Goal: Task Accomplishment & Management: Manage account settings

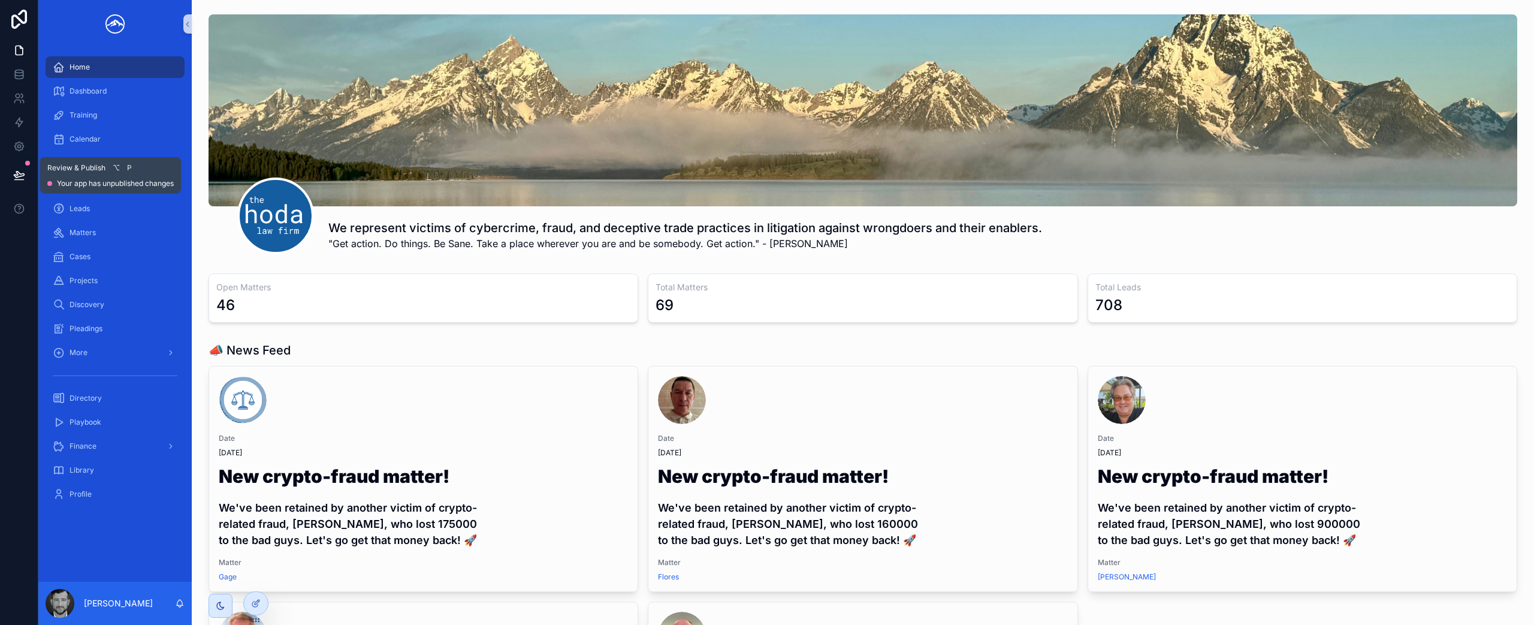
click at [21, 173] on icon at bounding box center [19, 174] width 10 height 6
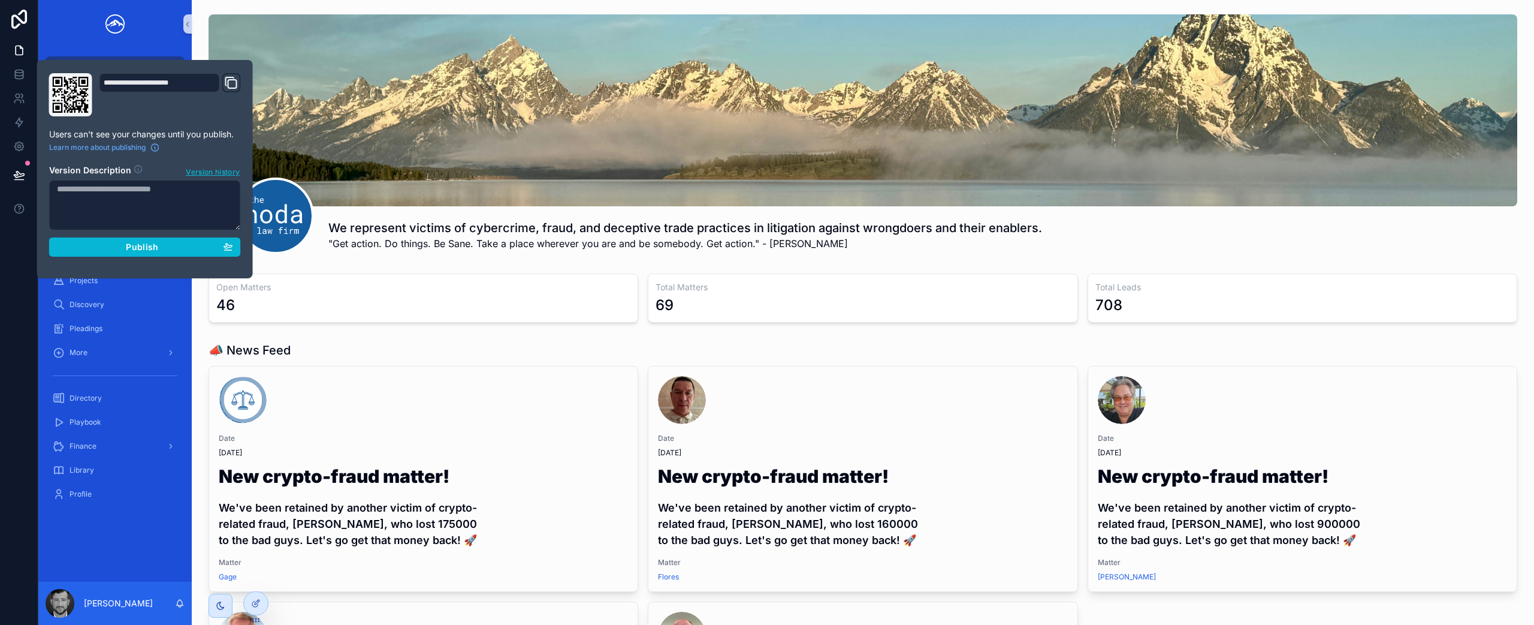
click at [353, 164] on div "scrollable content" at bounding box center [863, 110] width 1309 height 192
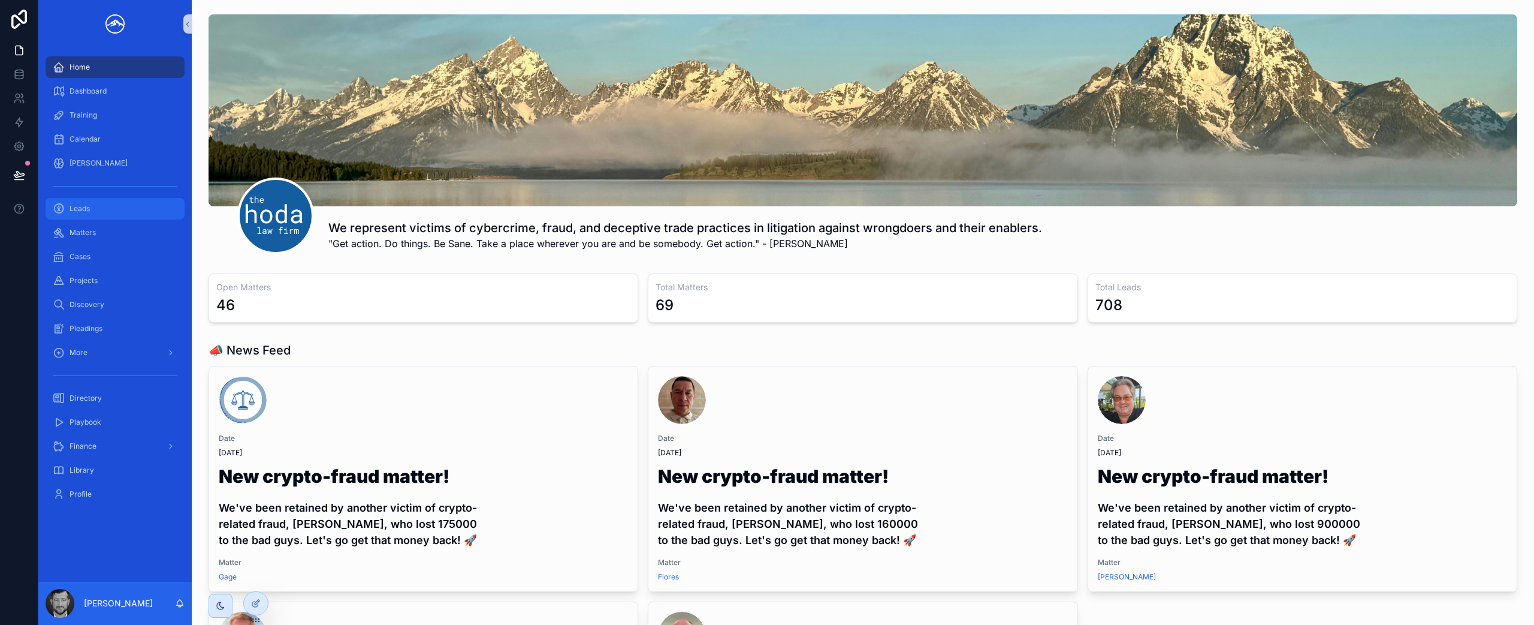
click at [95, 211] on div "Leads" at bounding box center [115, 208] width 125 height 19
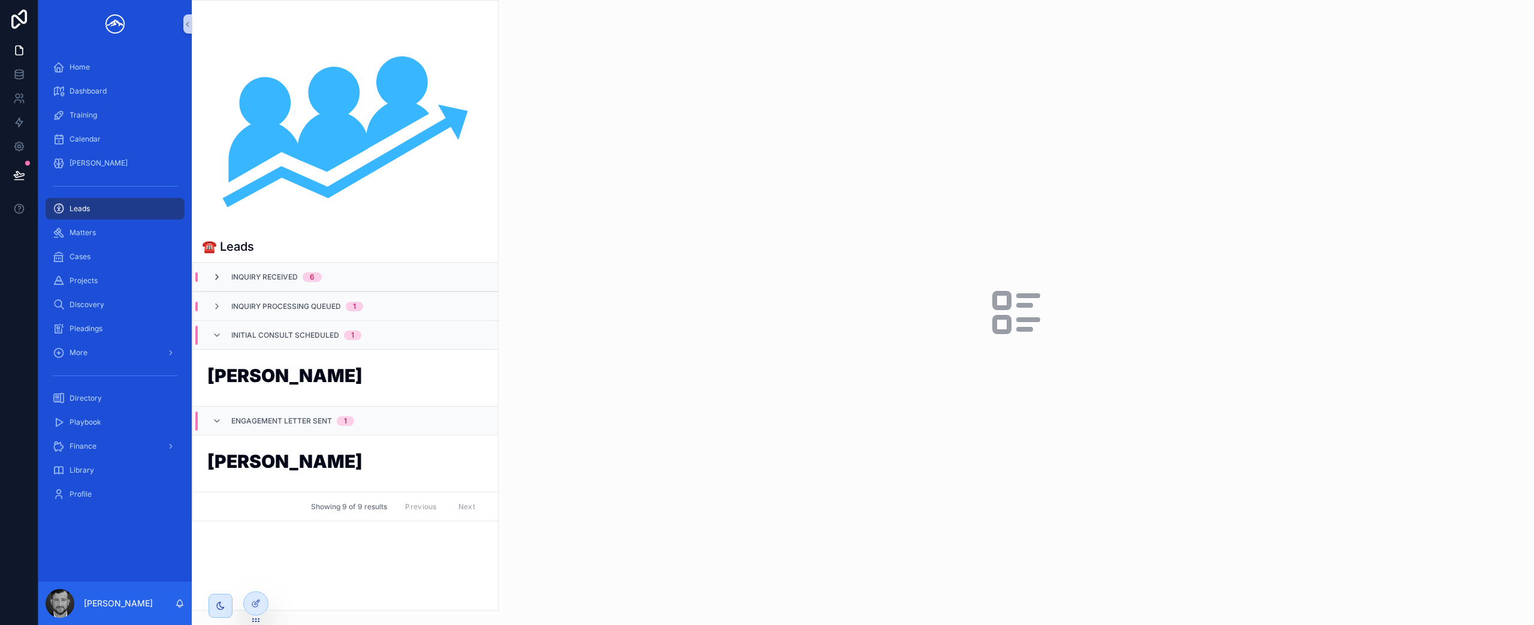
click at [216, 276] on icon "scrollable content" at bounding box center [217, 277] width 10 height 10
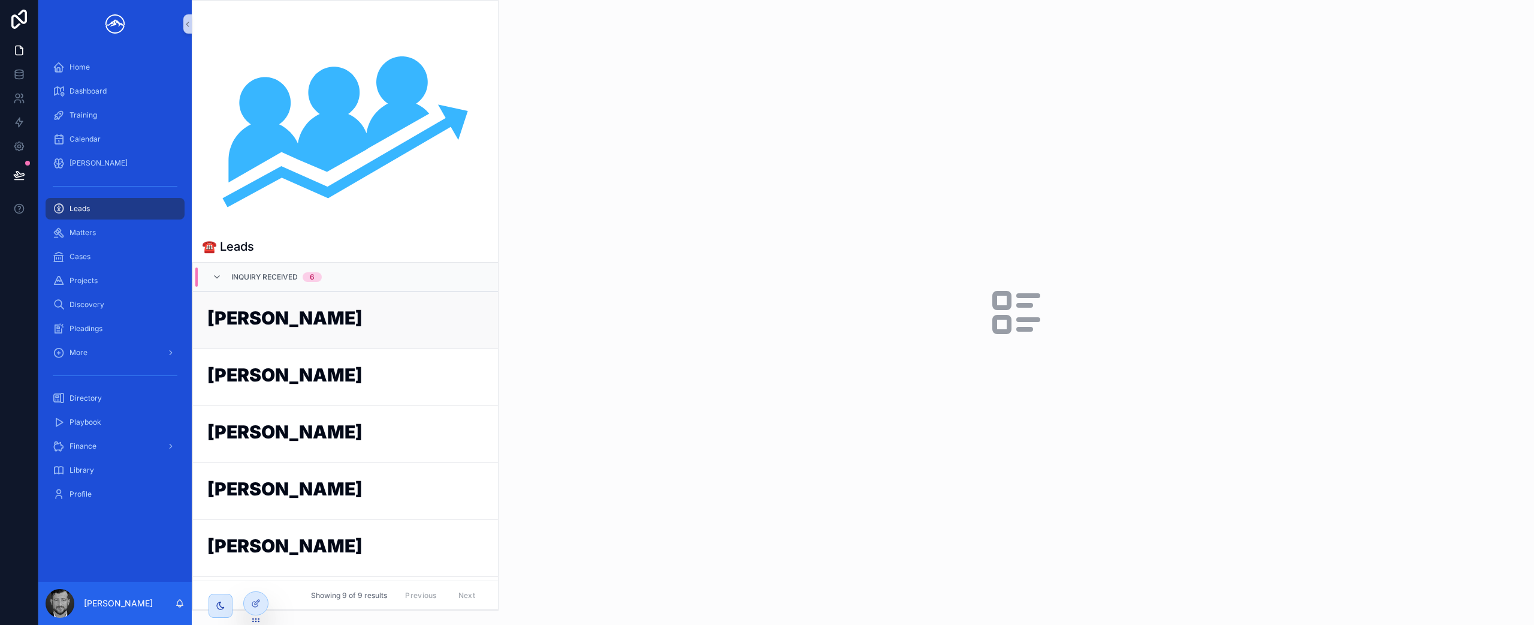
click at [255, 312] on h1 "[PERSON_NAME]" at bounding box center [345, 320] width 276 height 23
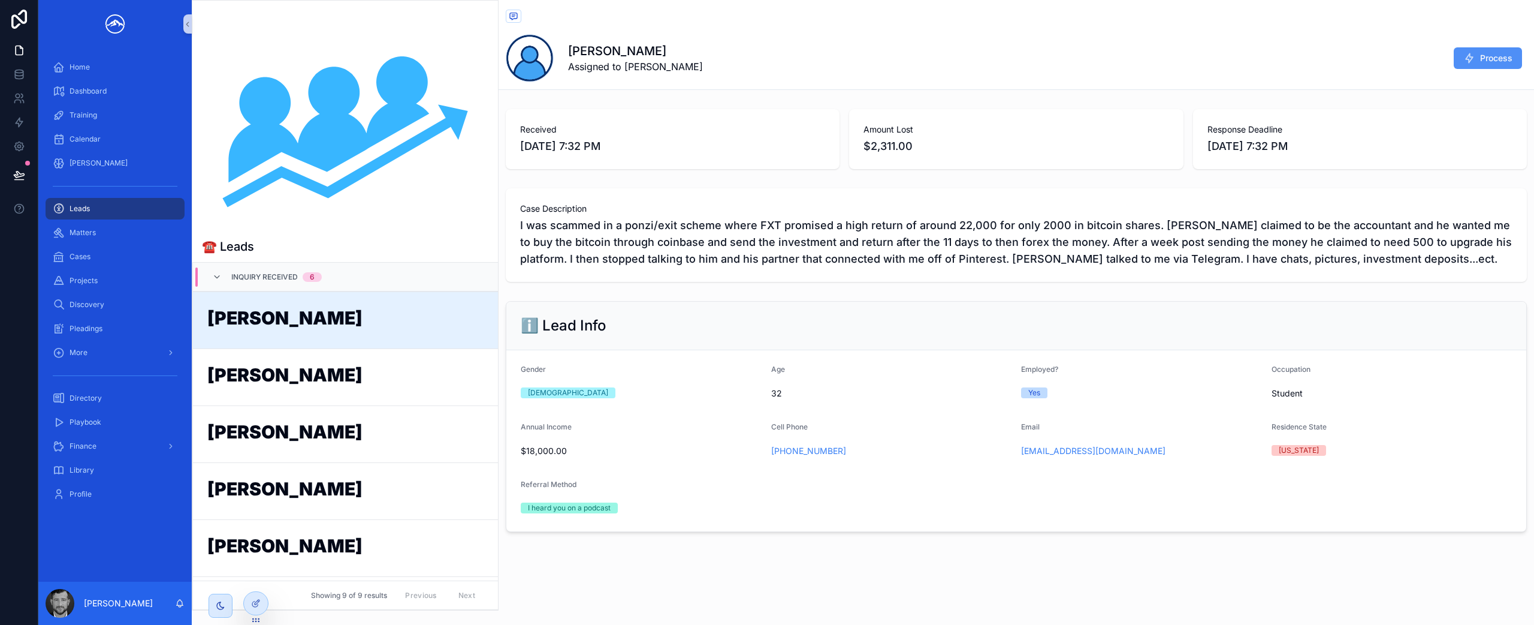
click at [1470, 60] on icon "scrollable content" at bounding box center [1470, 58] width 12 height 12
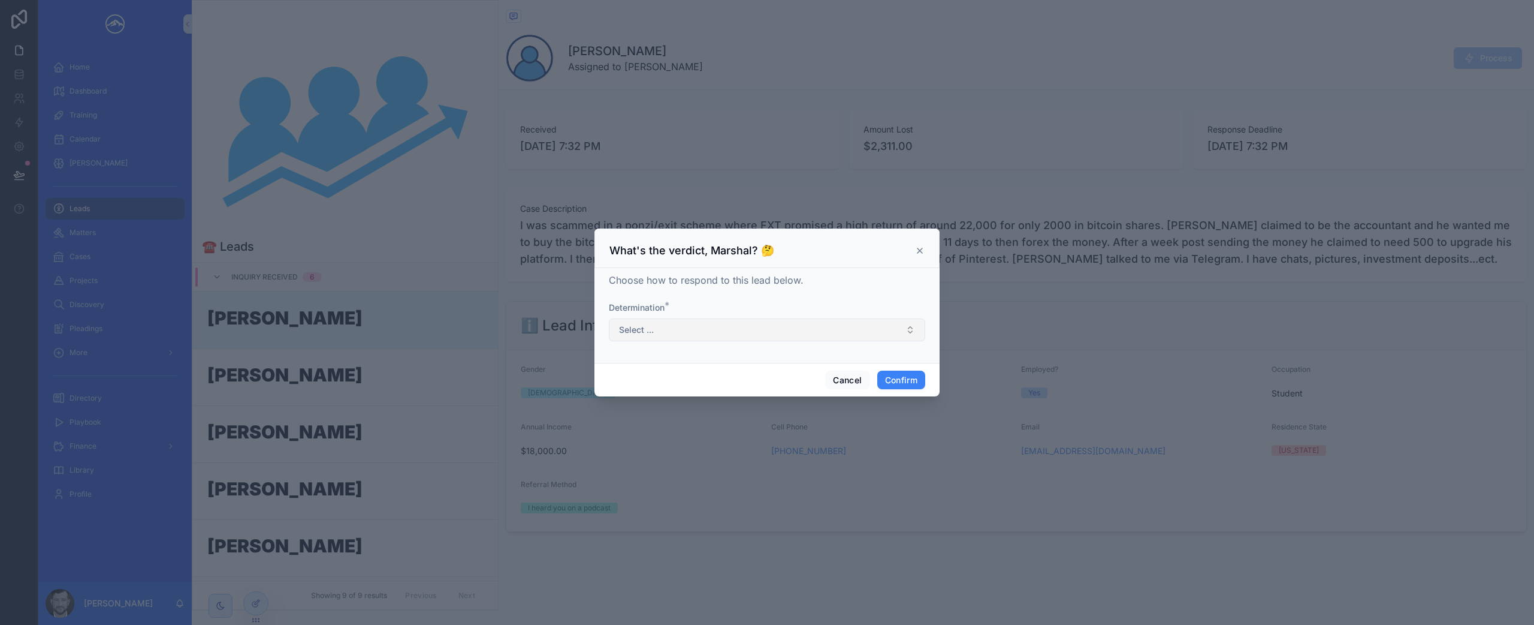
click at [730, 322] on button "Select ..." at bounding box center [767, 329] width 316 height 23
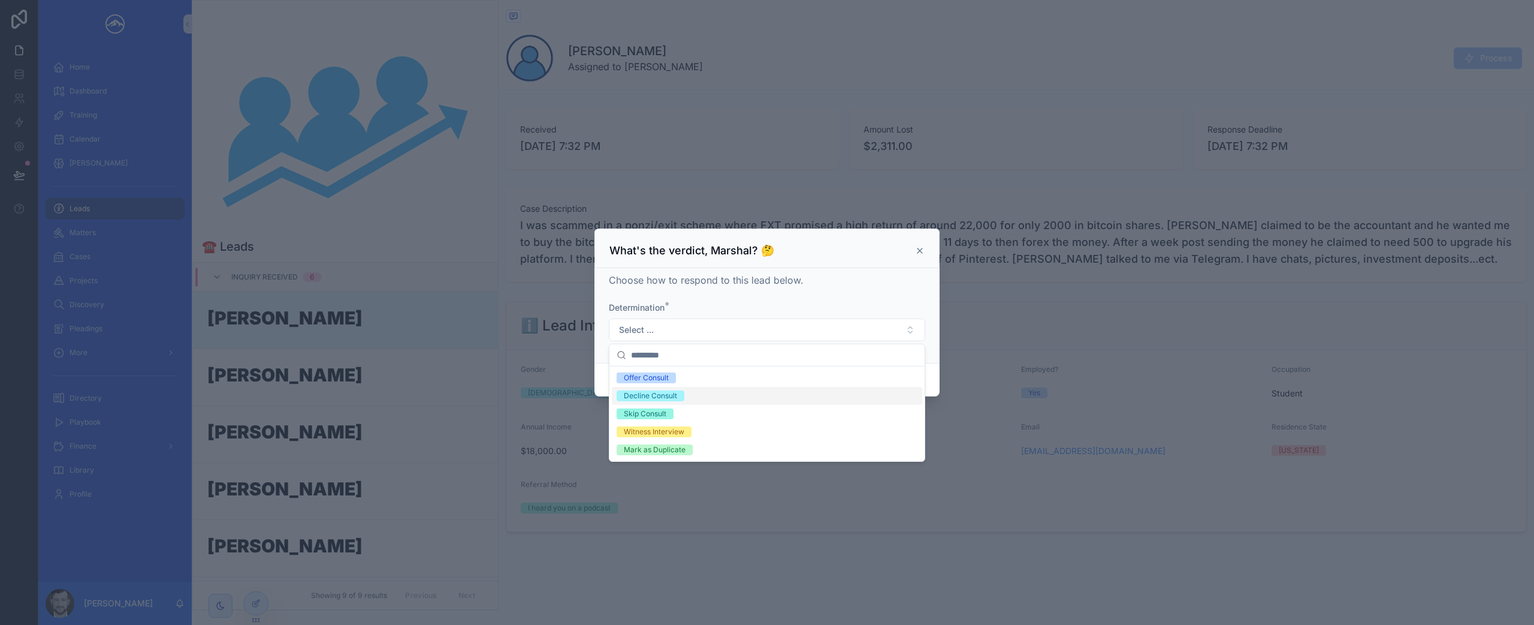
click at [714, 397] on div "Decline Consult" at bounding box center [767, 396] width 310 height 18
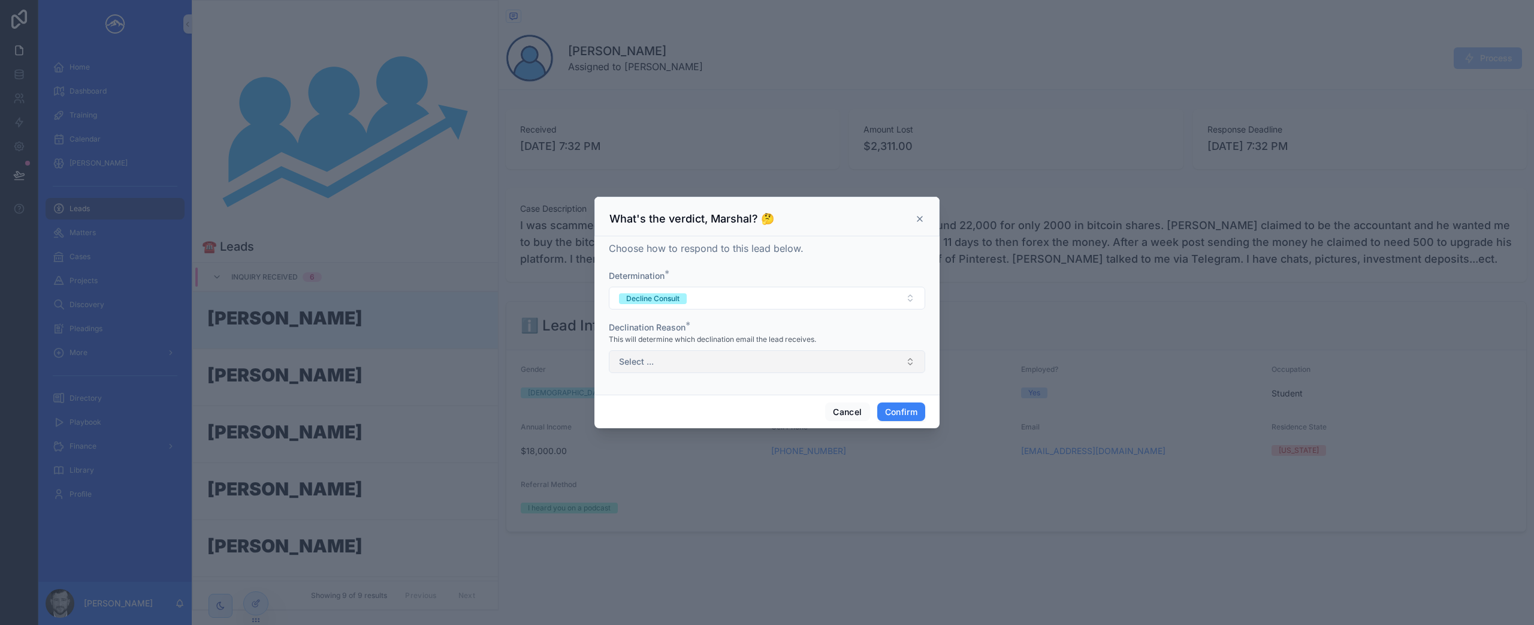
click at [737, 367] on button "Select ..." at bounding box center [767, 361] width 316 height 23
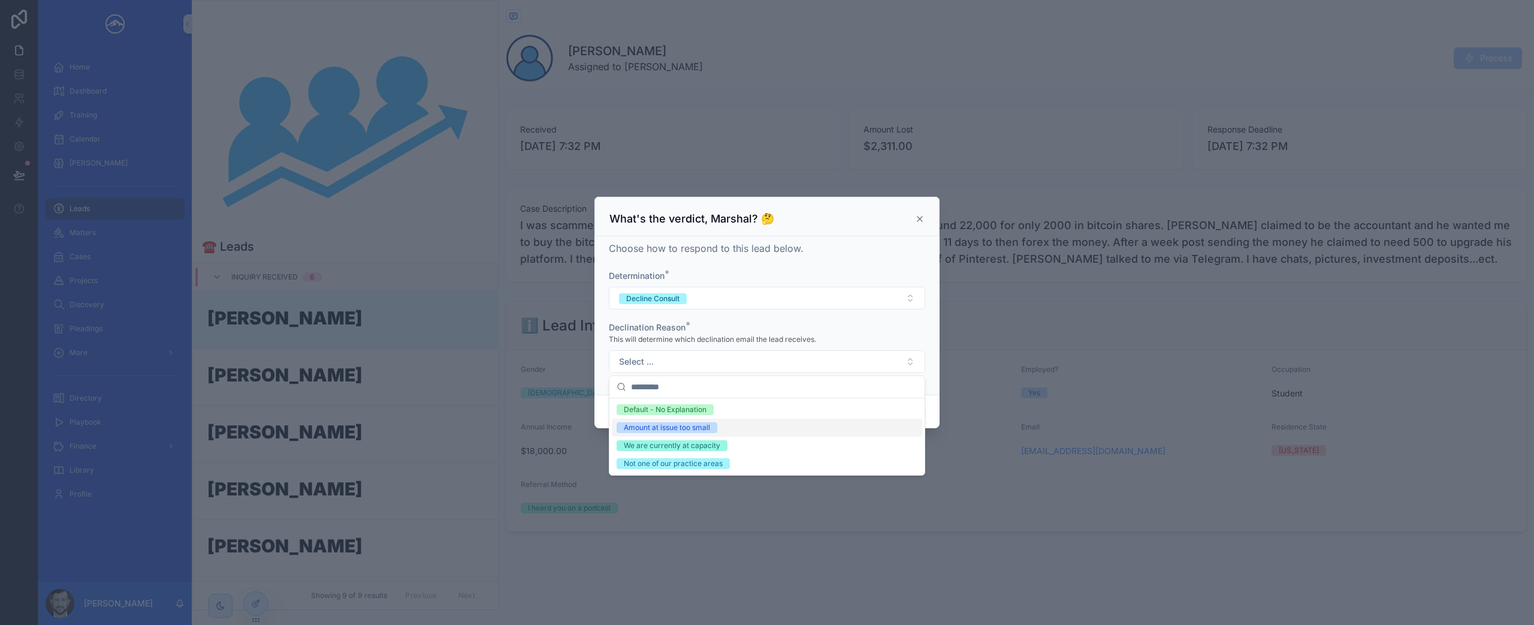
drag, startPoint x: 732, startPoint y: 426, endPoint x: 825, endPoint y: 413, distance: 93.8
click at [733, 426] on div "Amount at issue too small" at bounding box center [767, 427] width 310 height 18
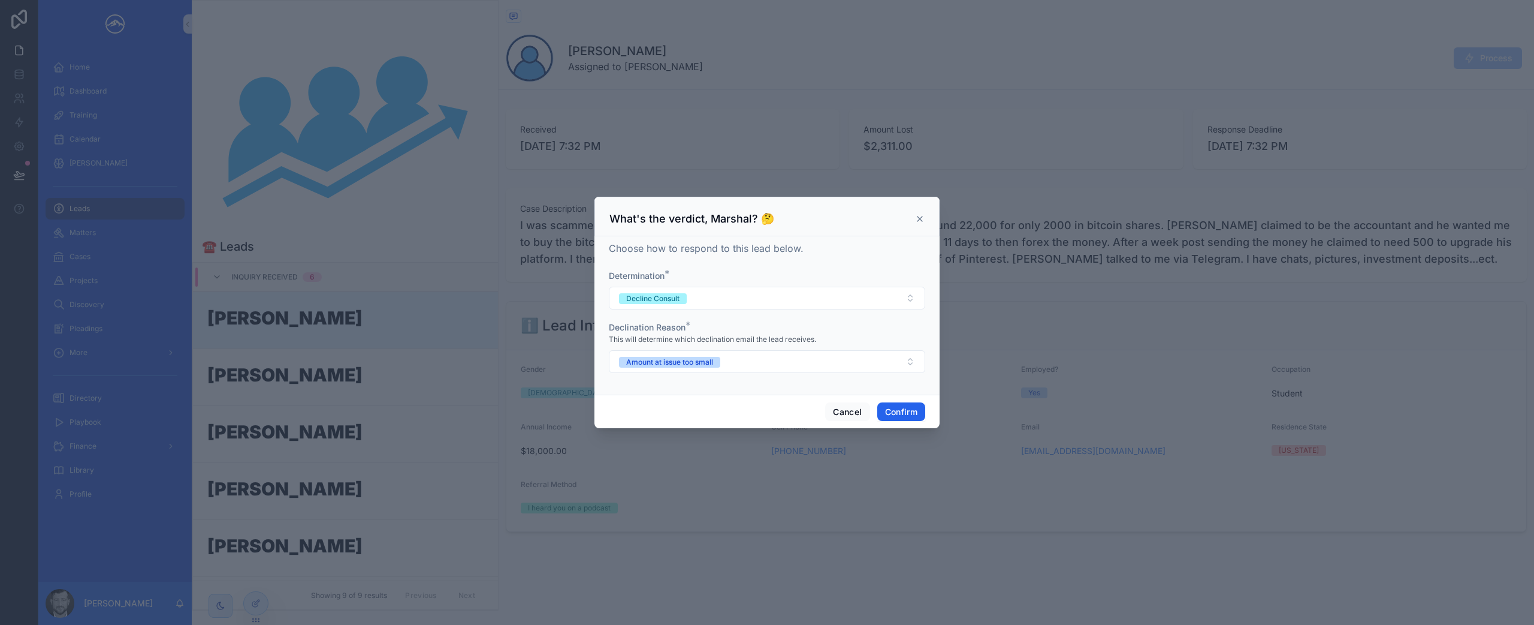
click at [905, 409] on button "Confirm" at bounding box center [902, 411] width 48 height 19
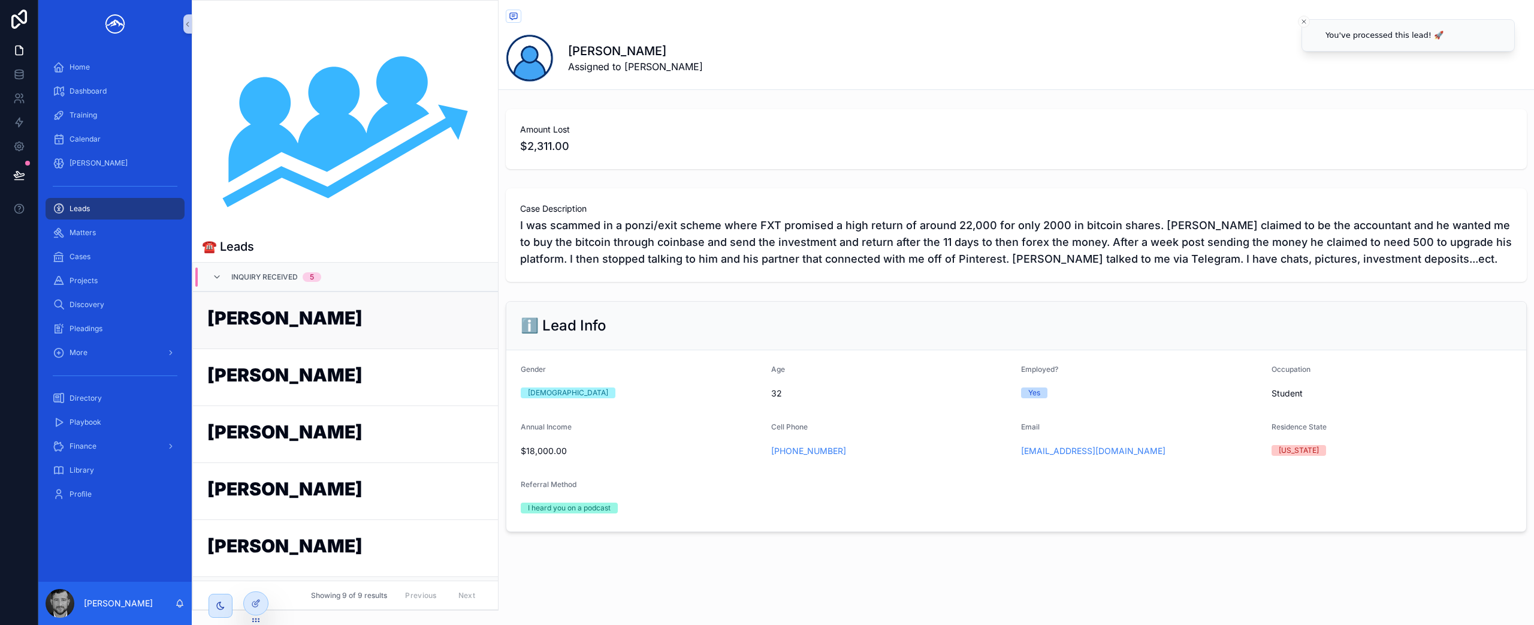
click at [327, 338] on link "[PERSON_NAME]" at bounding box center [345, 319] width 305 height 57
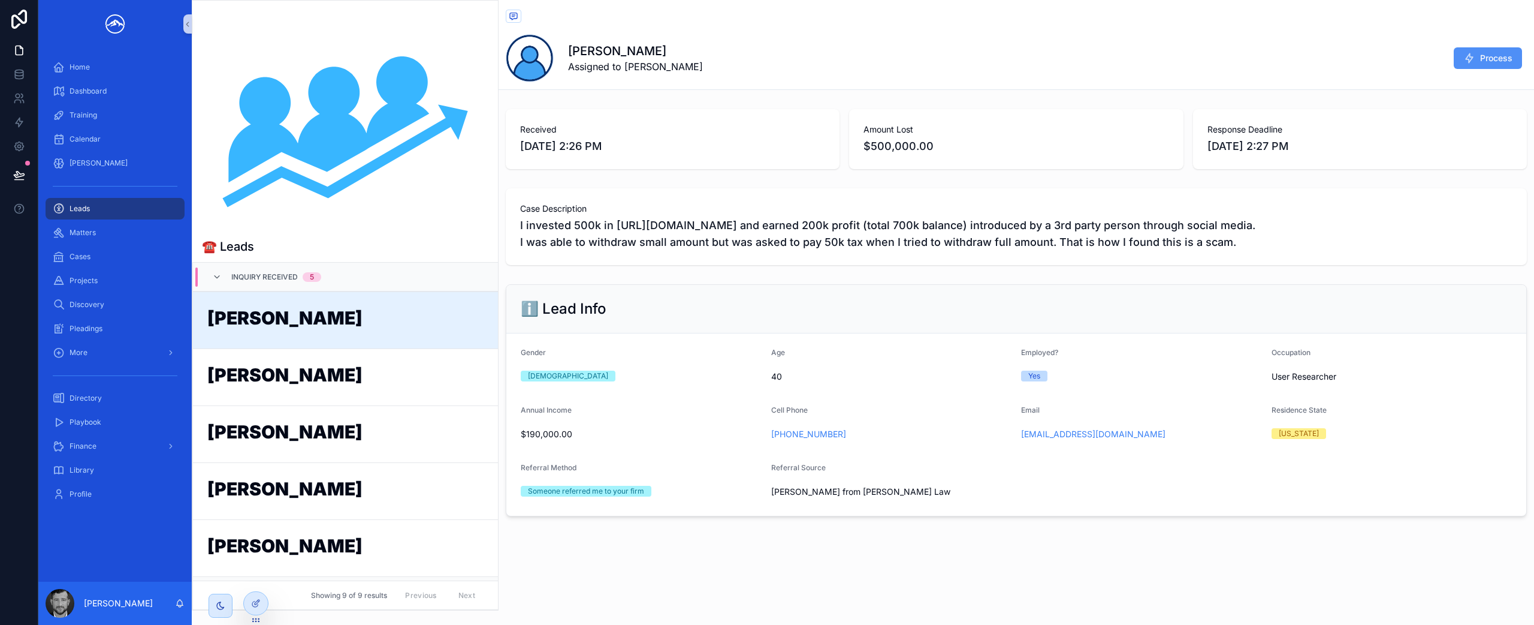
click at [1487, 63] on span "Process" at bounding box center [1497, 58] width 32 height 12
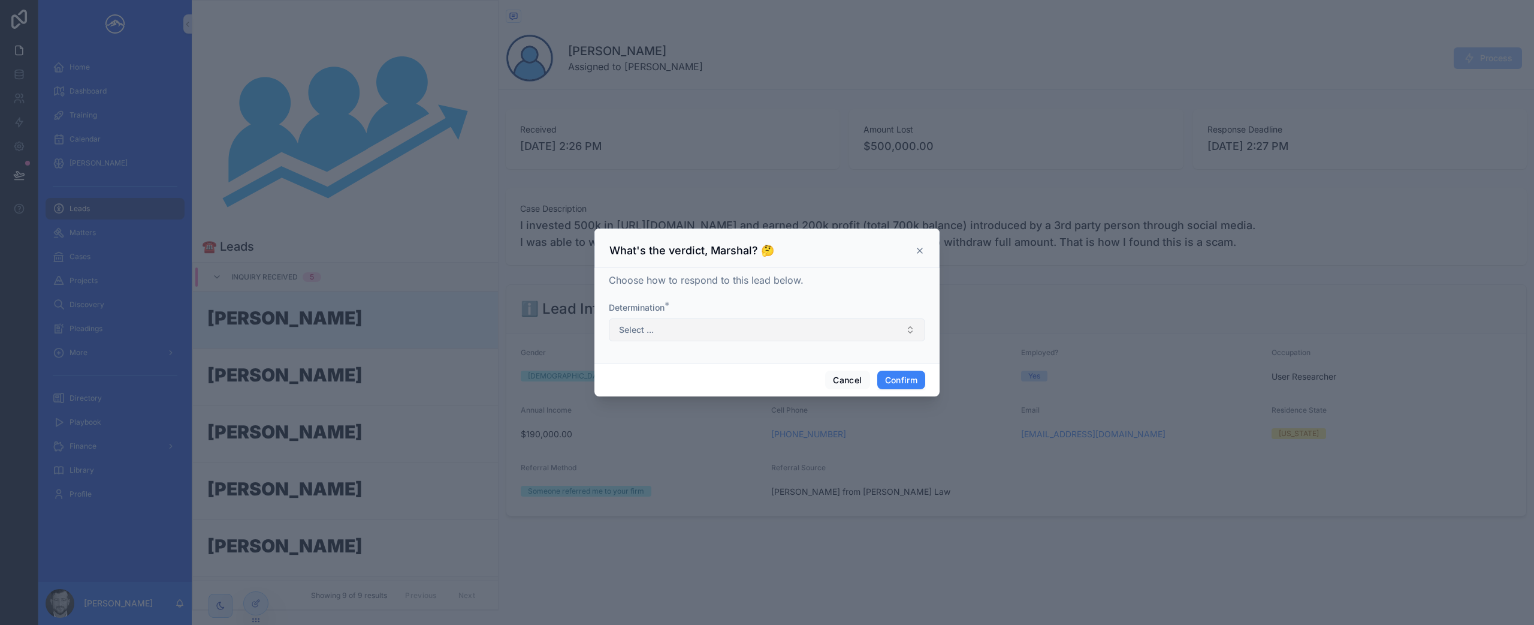
click at [706, 332] on button "Select ..." at bounding box center [767, 329] width 316 height 23
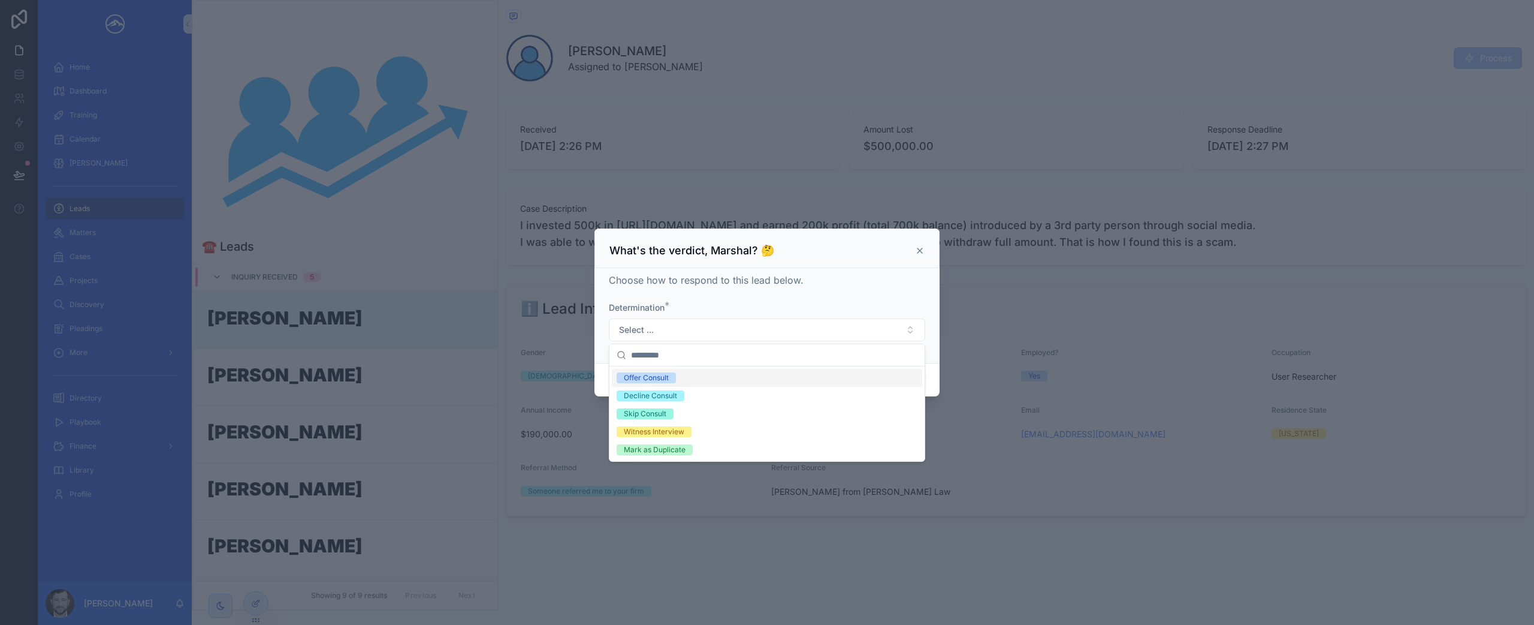
click at [704, 381] on div "Offer Consult" at bounding box center [767, 378] width 310 height 18
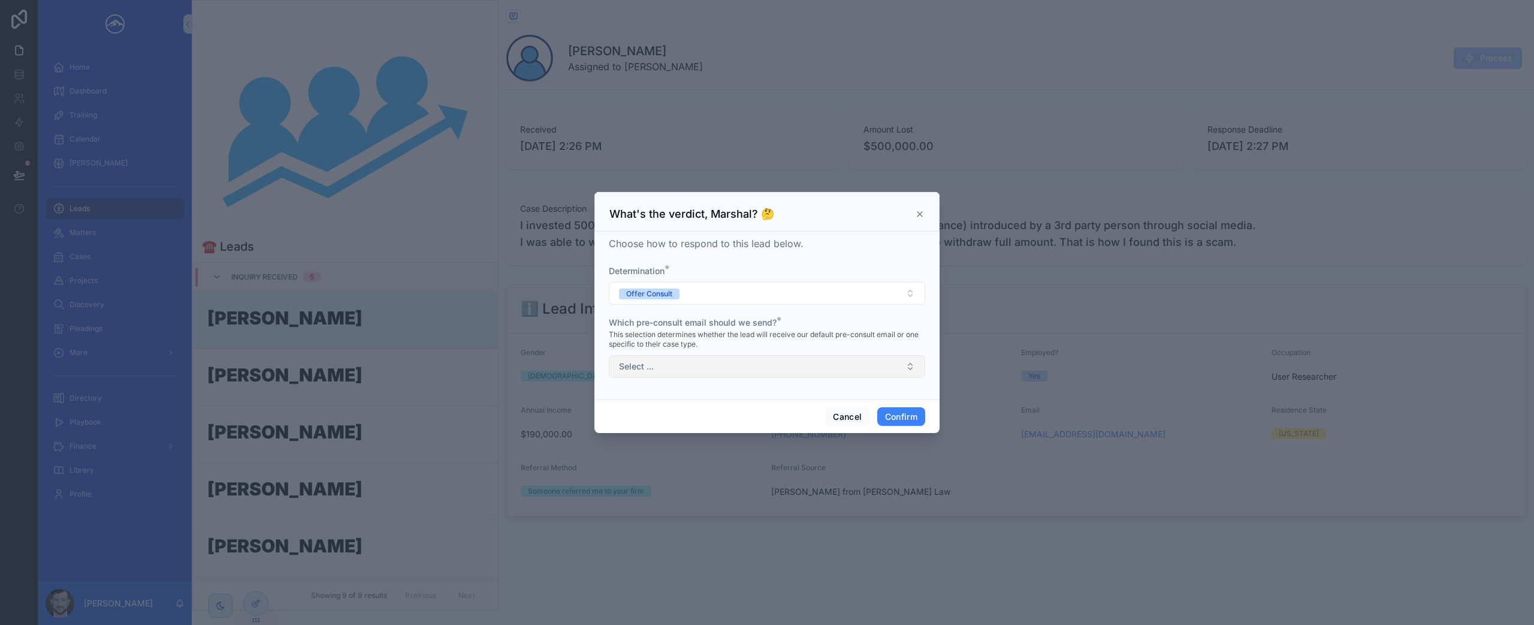
click at [716, 369] on button "Select ..." at bounding box center [767, 366] width 316 height 23
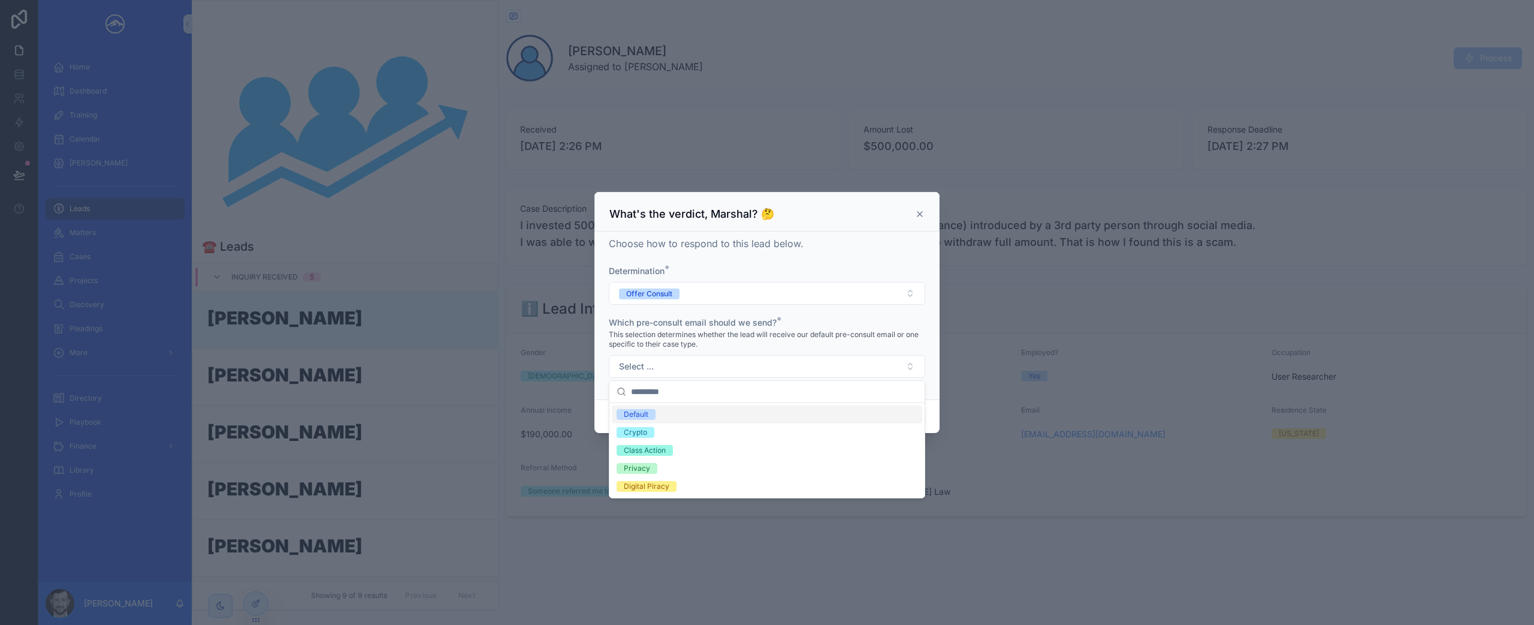
click at [704, 415] on div "Default" at bounding box center [767, 414] width 310 height 18
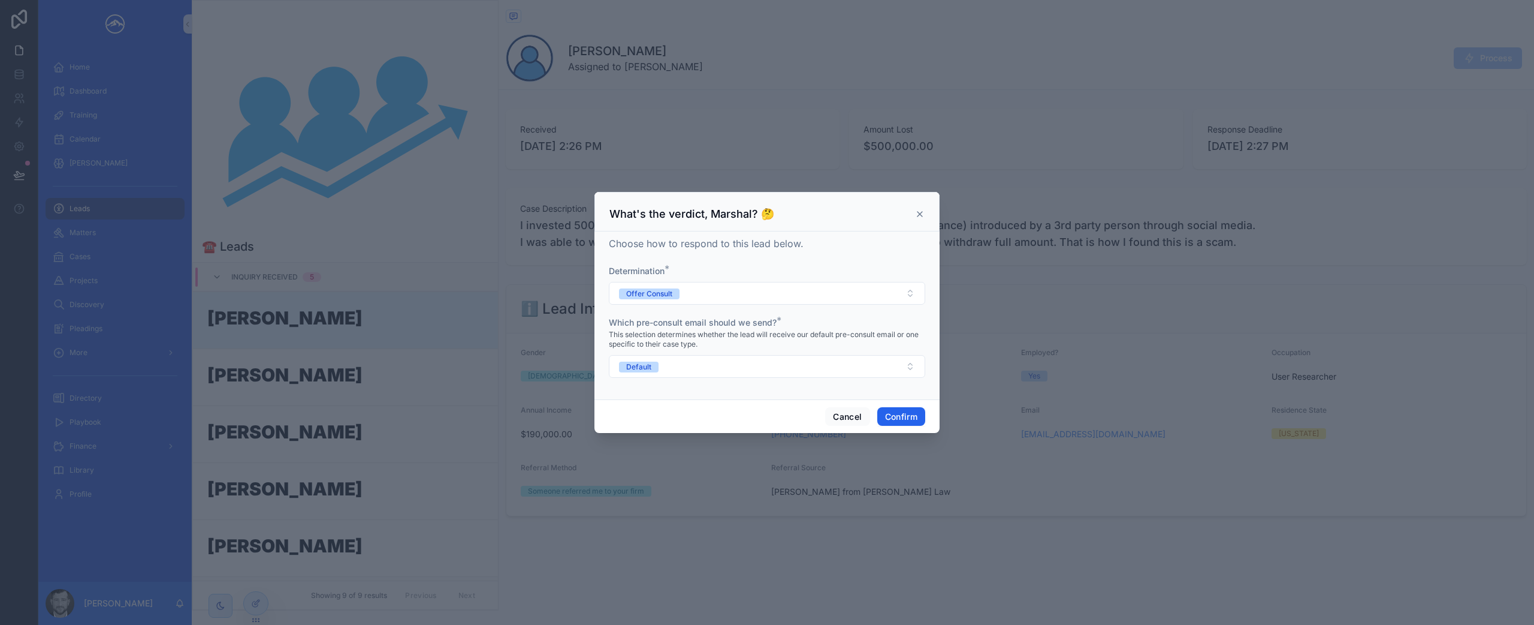
click at [885, 419] on button "Confirm" at bounding box center [902, 416] width 48 height 19
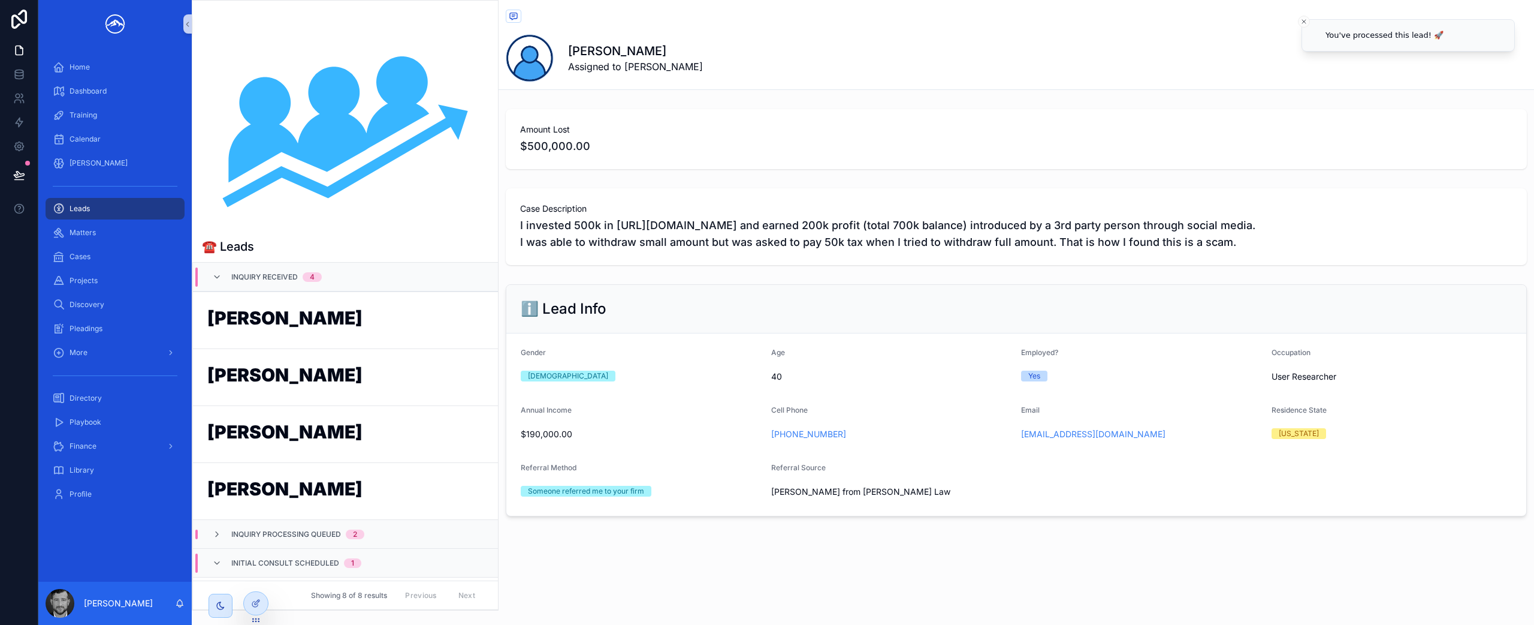
click at [340, 319] on h1 "[PERSON_NAME]" at bounding box center [345, 320] width 276 height 23
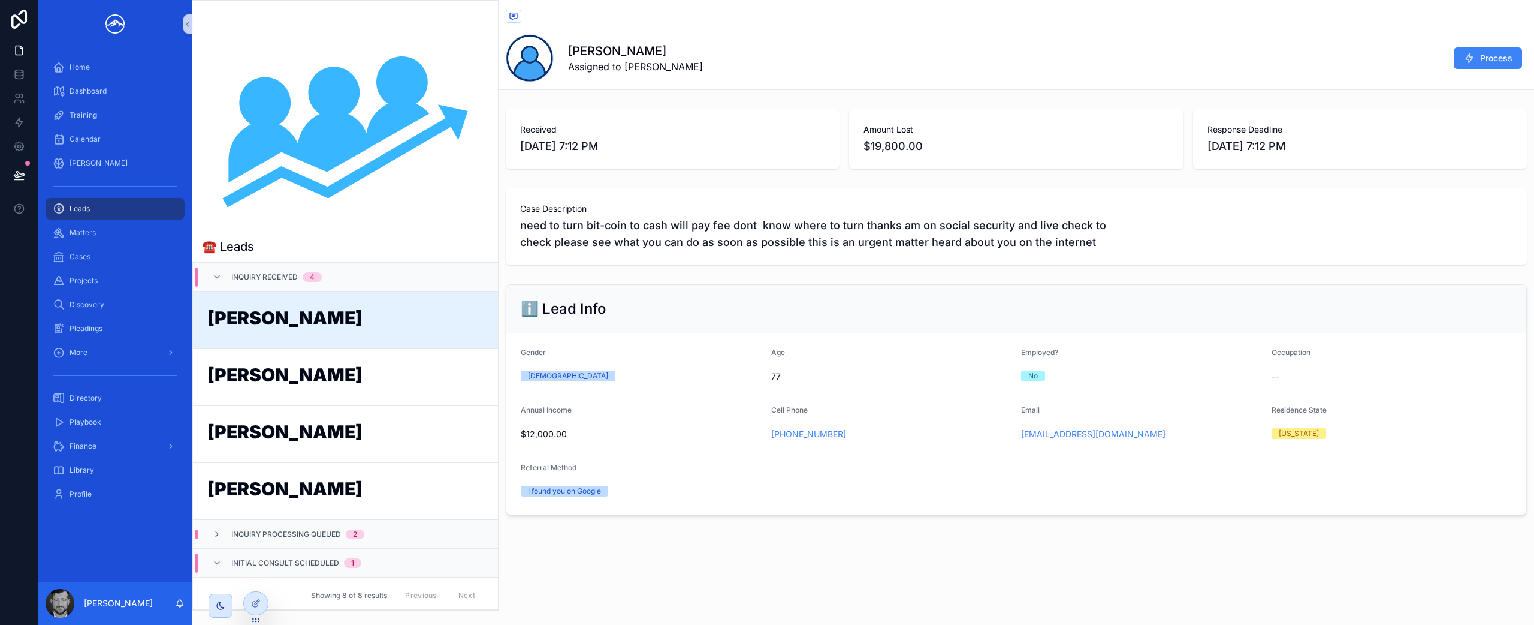
click at [1464, 53] on icon "scrollable content" at bounding box center [1470, 58] width 12 height 12
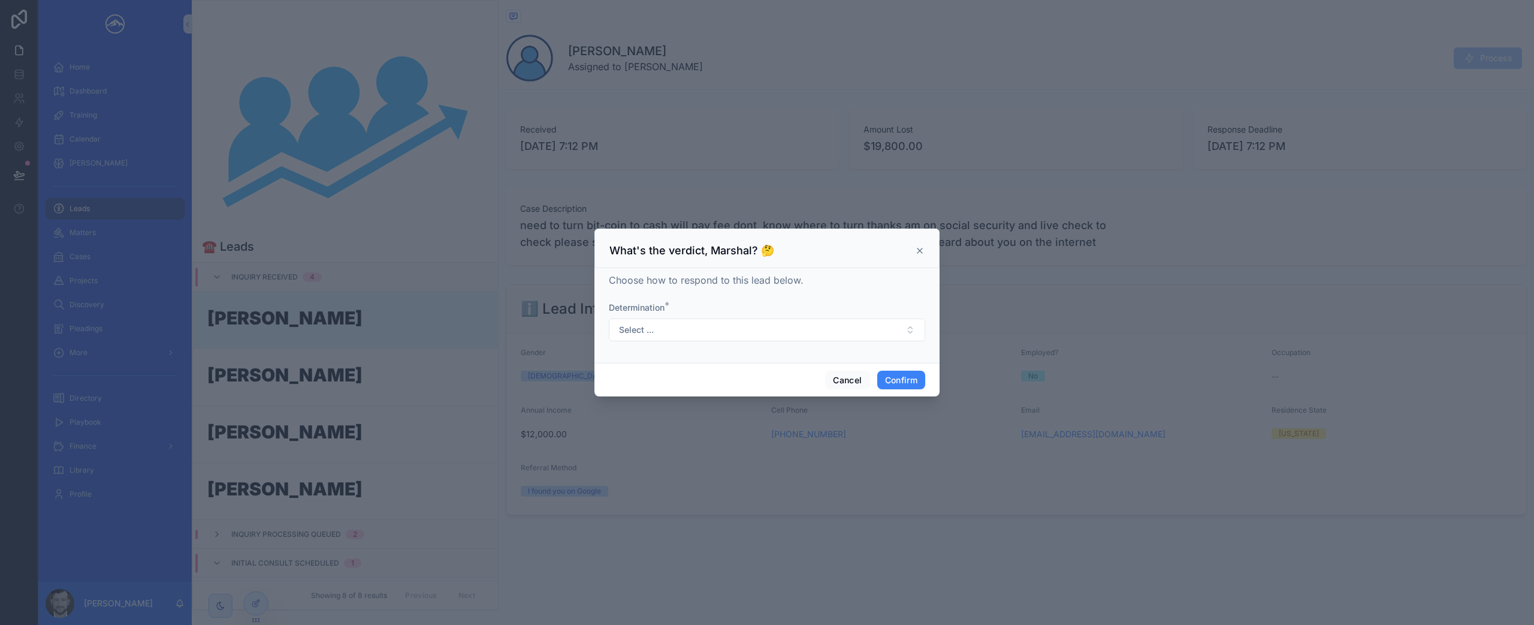
click at [724, 320] on button "Select ..." at bounding box center [767, 329] width 316 height 23
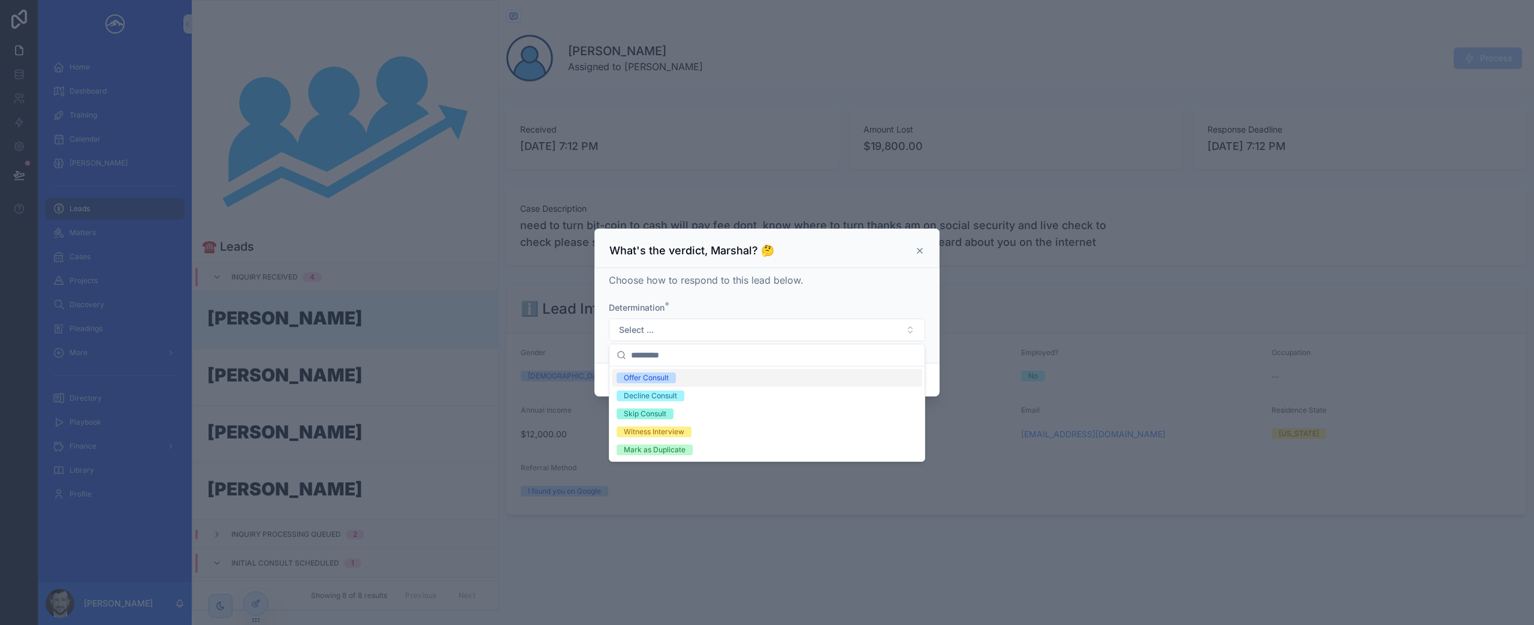
click at [704, 393] on div "Decline Consult" at bounding box center [767, 396] width 310 height 18
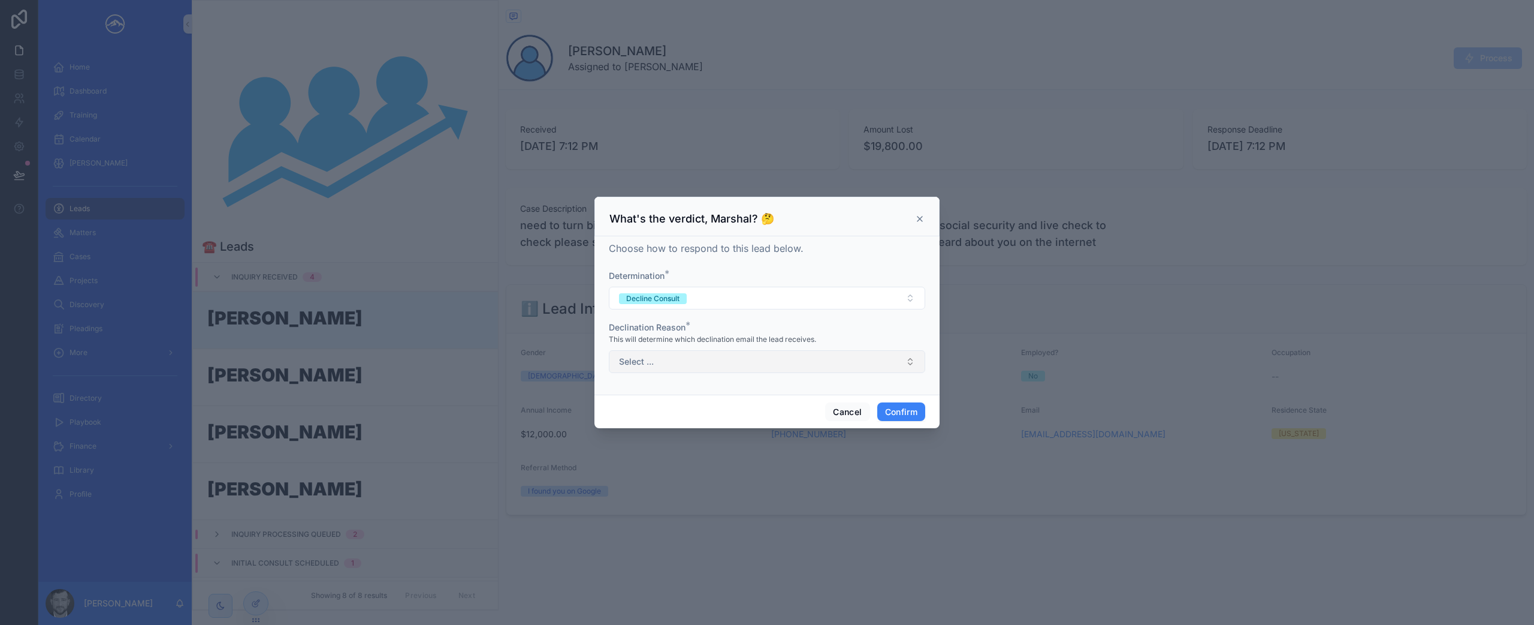
drag, startPoint x: 1408, startPoint y: 50, endPoint x: 737, endPoint y: 352, distance: 735.9
click at [737, 352] on button "Select ..." at bounding box center [767, 361] width 316 height 23
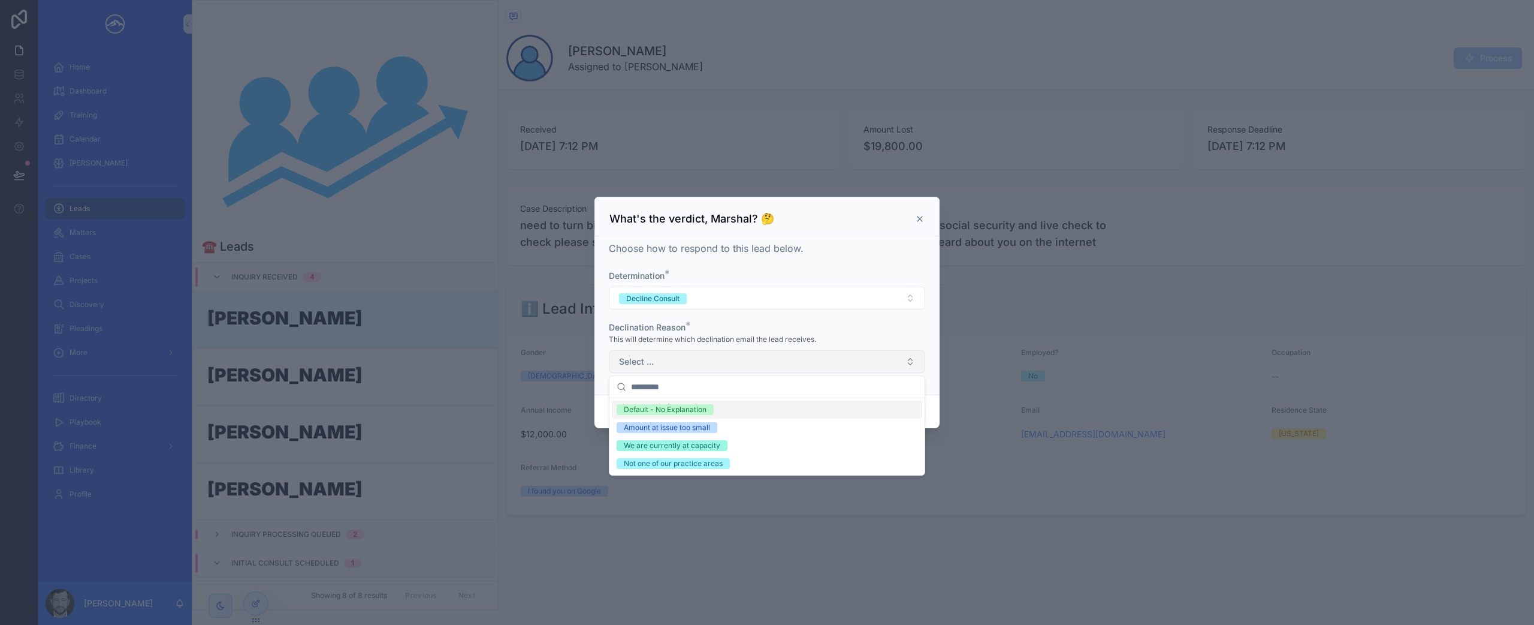
click at [732, 427] on div "Amount at issue too small" at bounding box center [767, 427] width 310 height 18
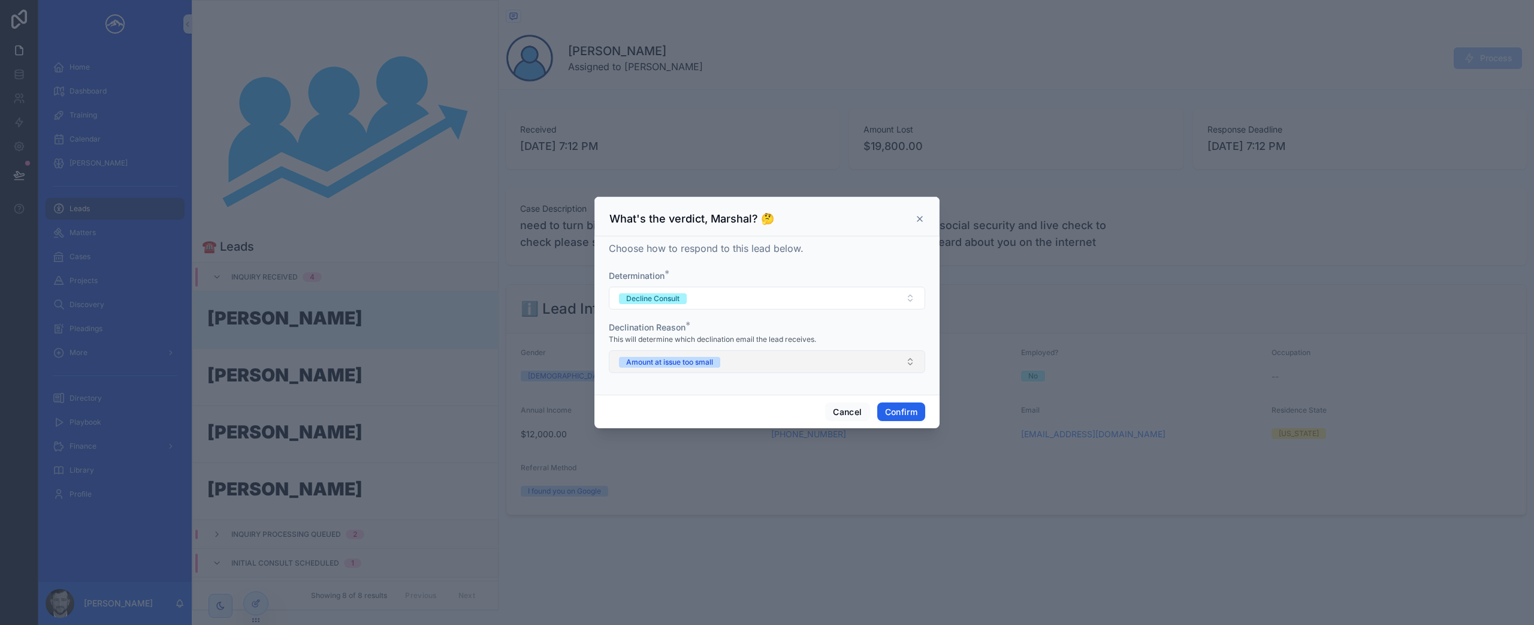
click at [911, 411] on button "Confirm" at bounding box center [902, 411] width 48 height 19
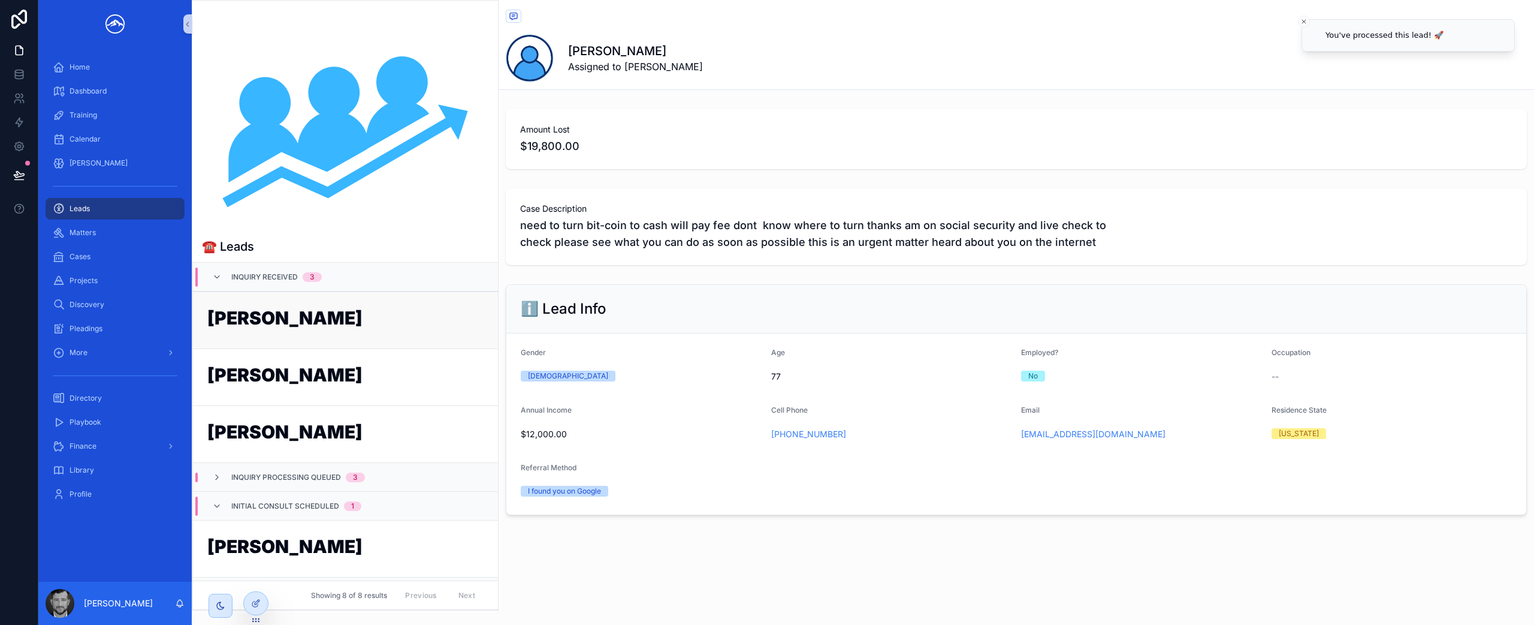
drag, startPoint x: 737, startPoint y: 352, endPoint x: 375, endPoint y: 330, distance: 362.7
click at [375, 330] on h1 "[PERSON_NAME]" at bounding box center [345, 320] width 276 height 23
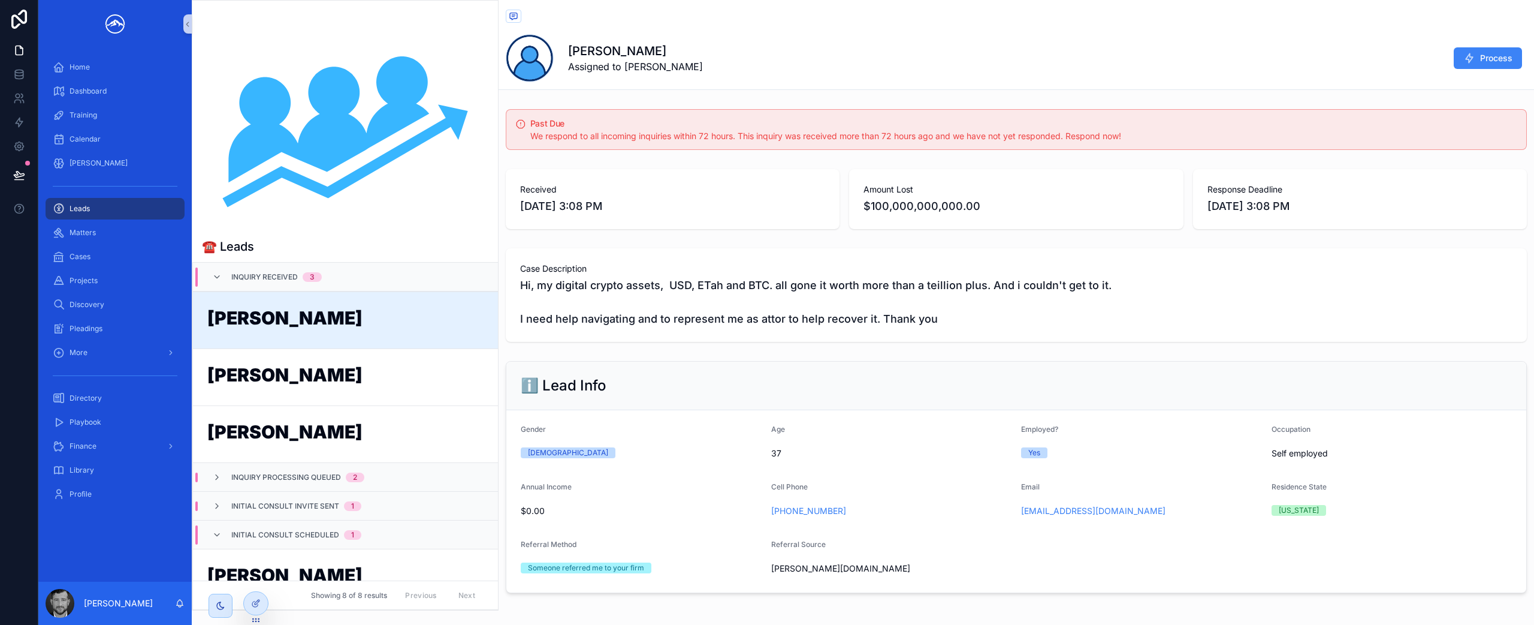
click at [1464, 62] on icon "scrollable content" at bounding box center [1470, 58] width 12 height 12
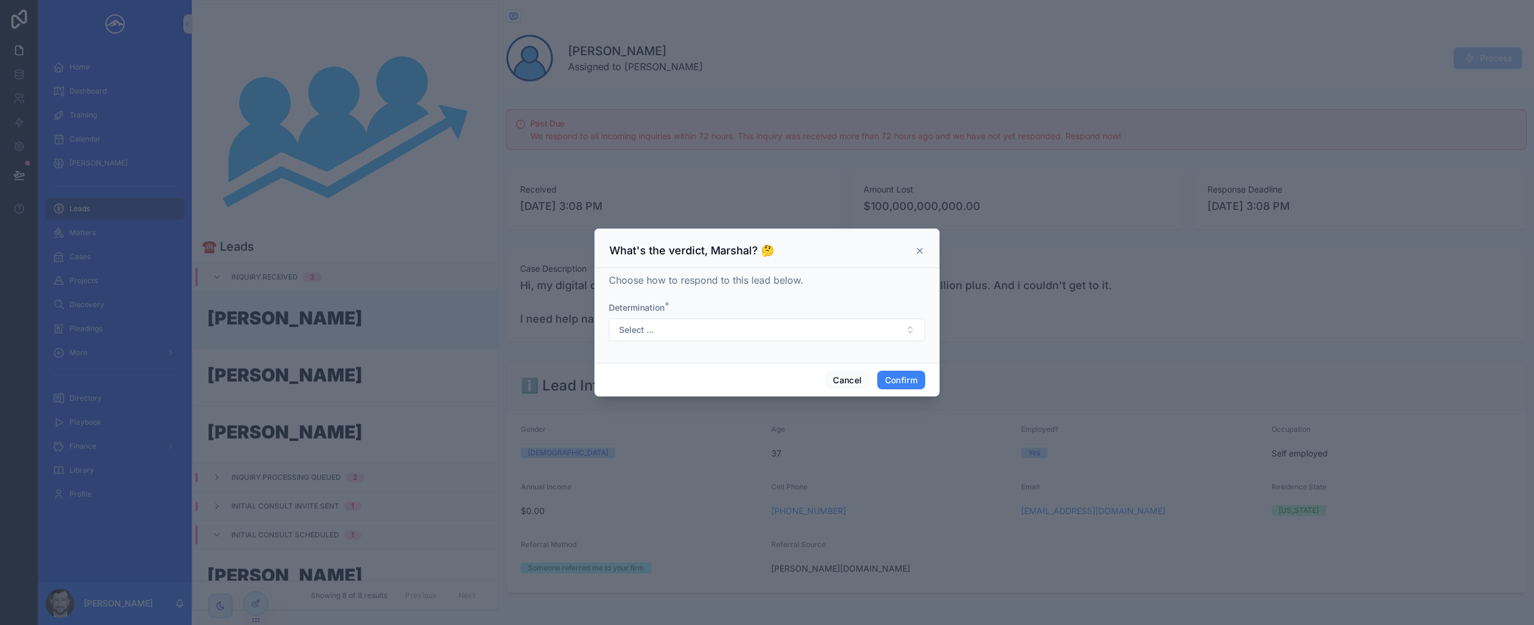
click at [720, 337] on button "Select ..." at bounding box center [767, 329] width 316 height 23
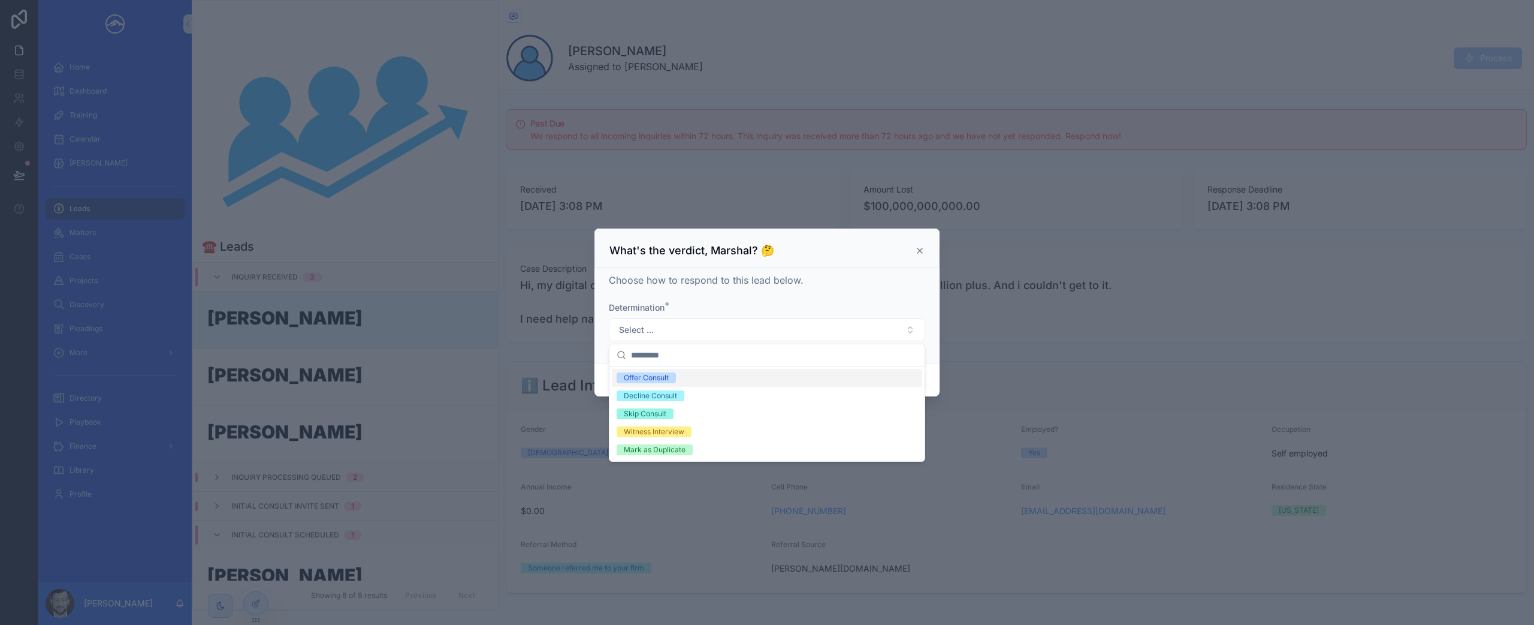
click at [720, 399] on div "Decline Consult" at bounding box center [767, 396] width 310 height 18
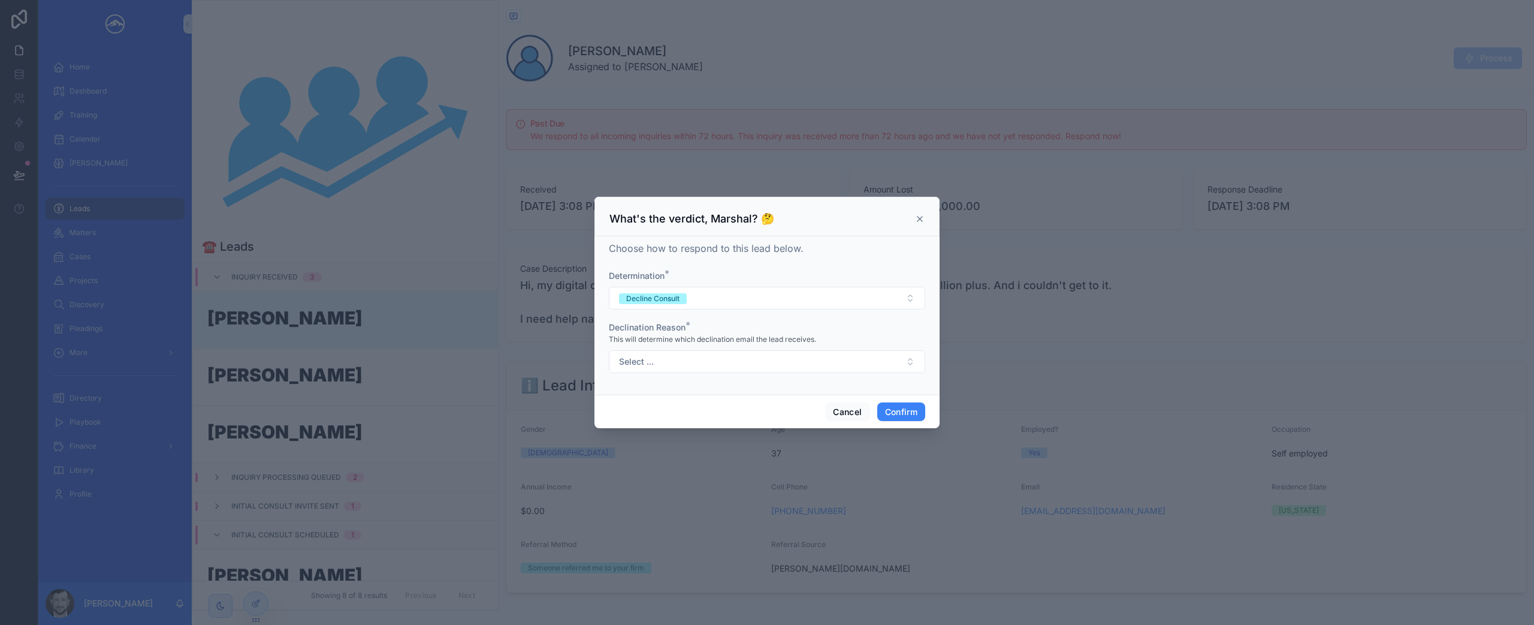
click at [735, 364] on button "Select ..." at bounding box center [767, 361] width 316 height 23
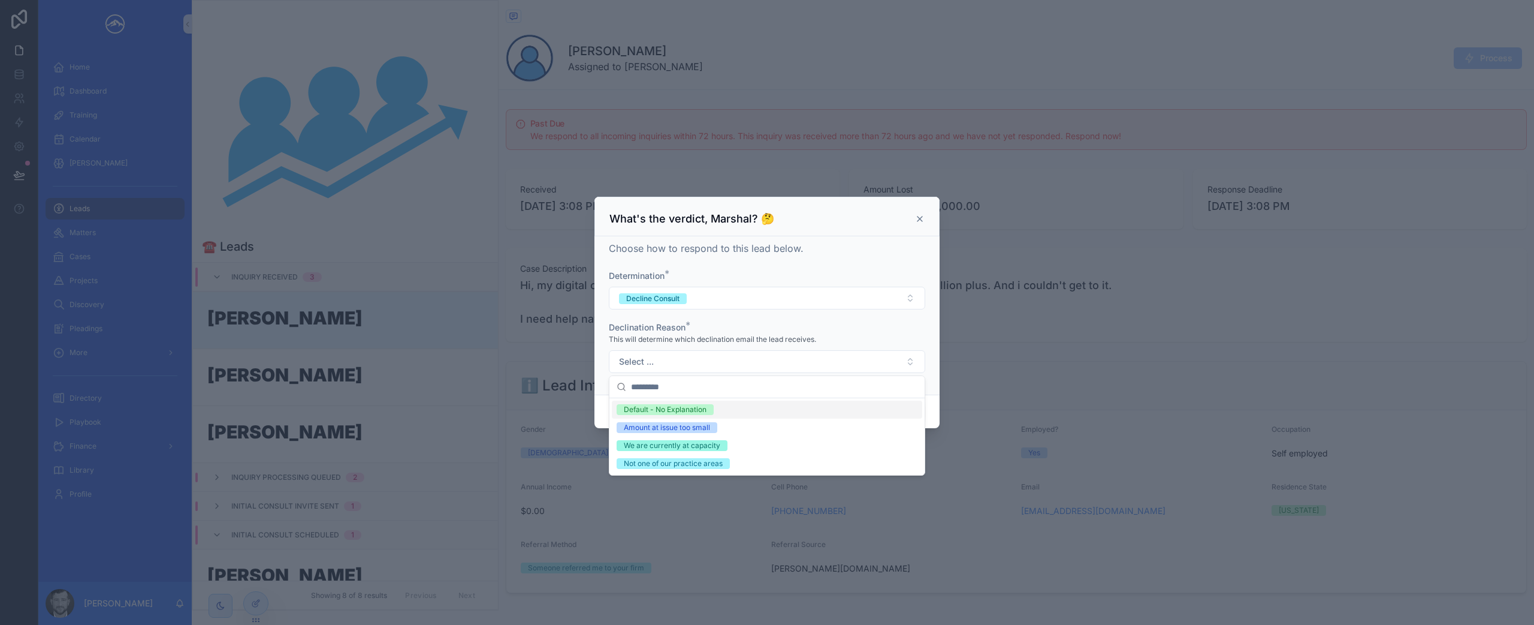
click at [763, 408] on div "Default - No Explanation" at bounding box center [767, 409] width 310 height 18
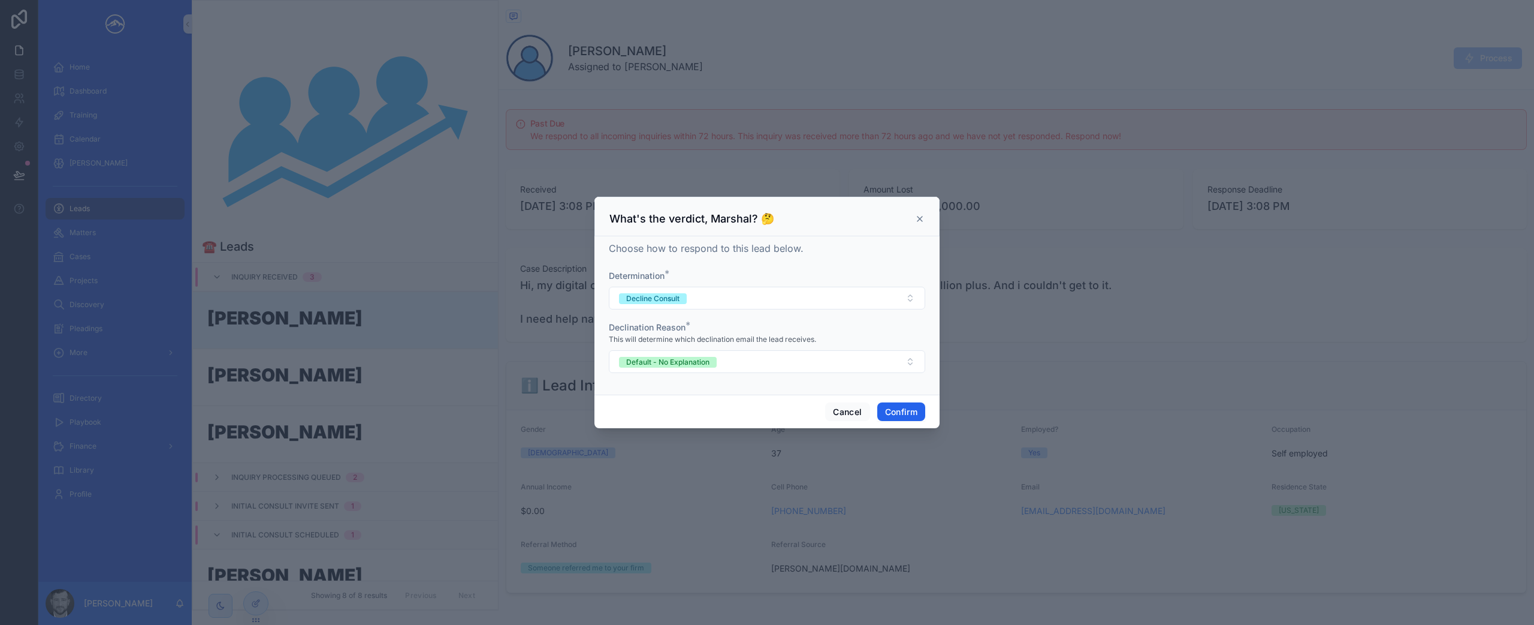
click at [884, 410] on button "Confirm" at bounding box center [902, 411] width 48 height 19
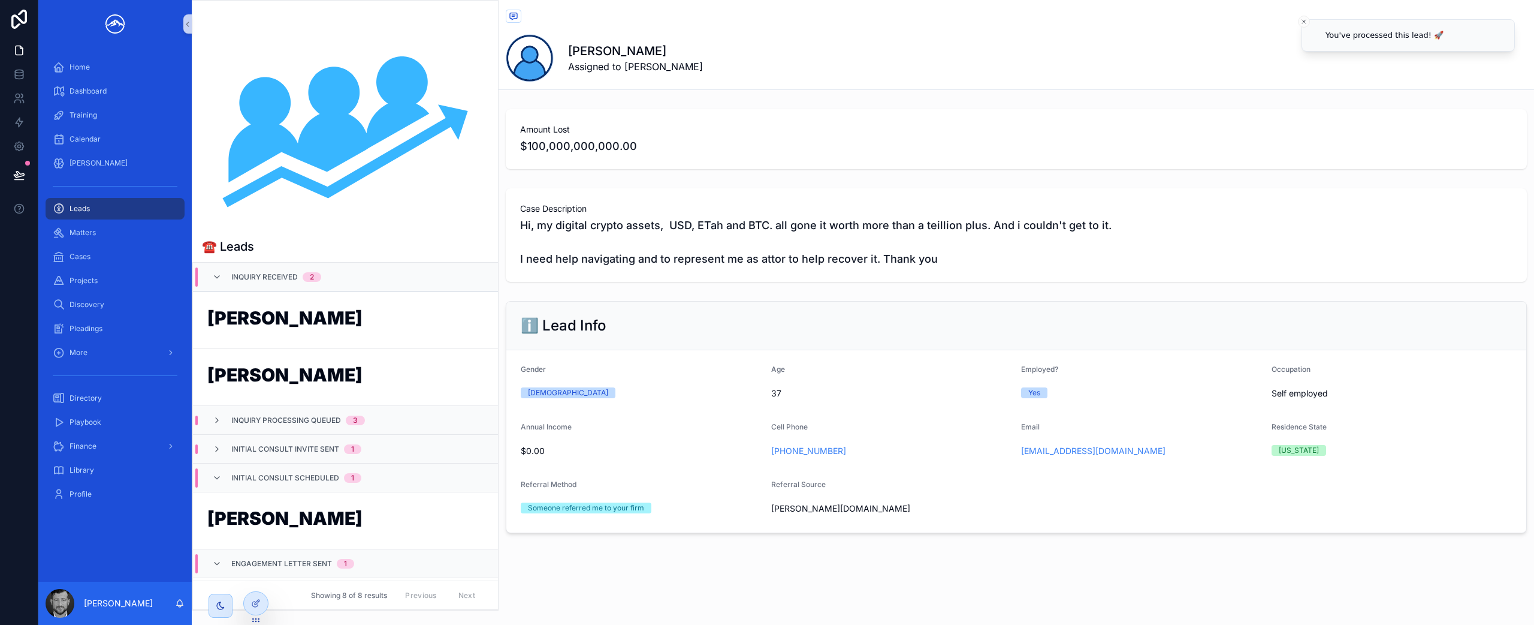
click at [319, 333] on link "[PERSON_NAME]" at bounding box center [345, 319] width 305 height 57
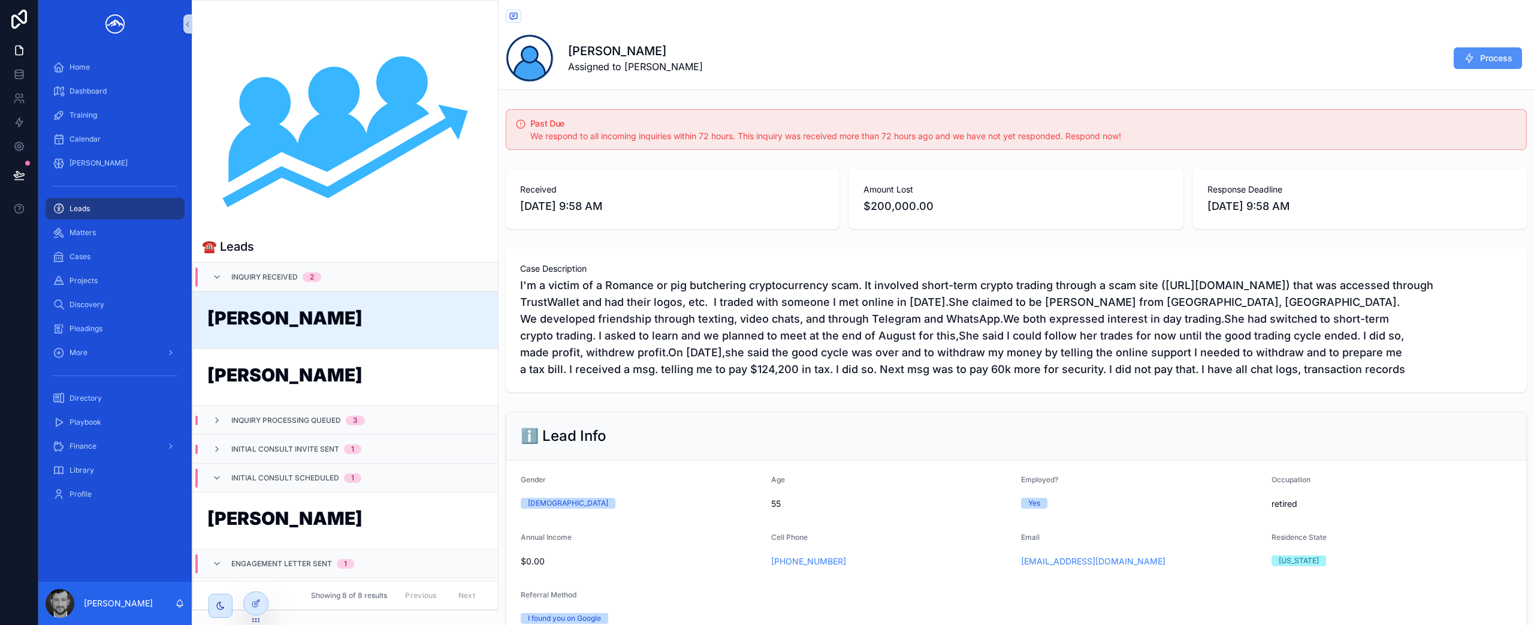
drag, startPoint x: 375, startPoint y: 330, endPoint x: 1470, endPoint y: 56, distance: 1128.9
click at [1470, 56] on button "Process" at bounding box center [1488, 58] width 68 height 22
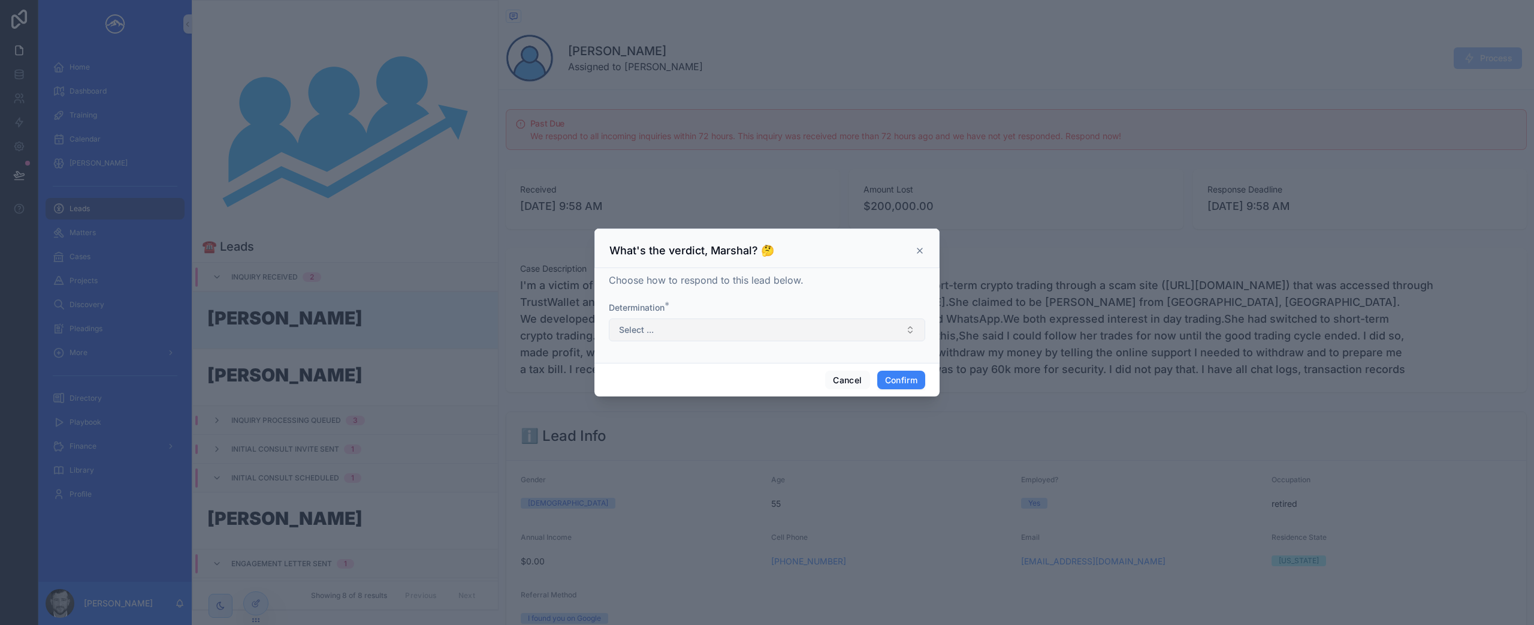
drag, startPoint x: 1470, startPoint y: 56, endPoint x: 723, endPoint y: 336, distance: 797.0
click at [723, 336] on button "Select ..." at bounding box center [767, 329] width 316 height 23
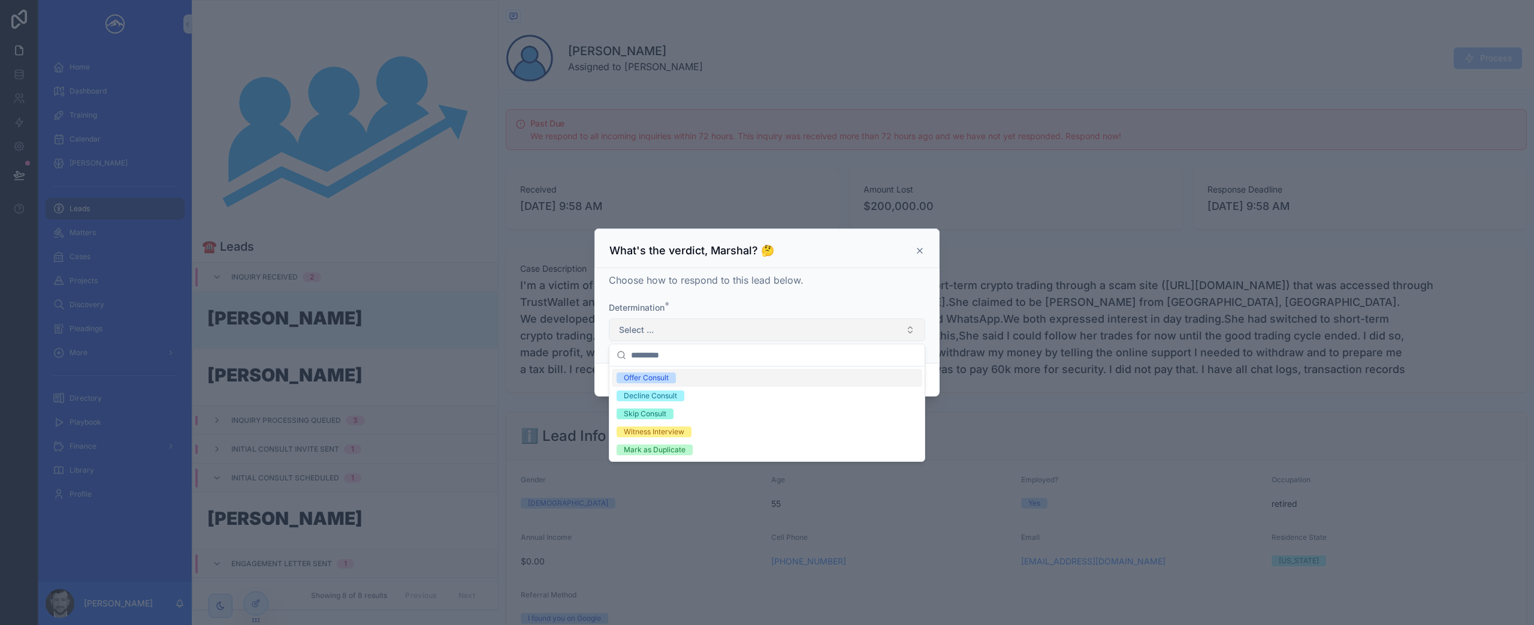
click at [725, 379] on div "Offer Consult" at bounding box center [767, 378] width 310 height 18
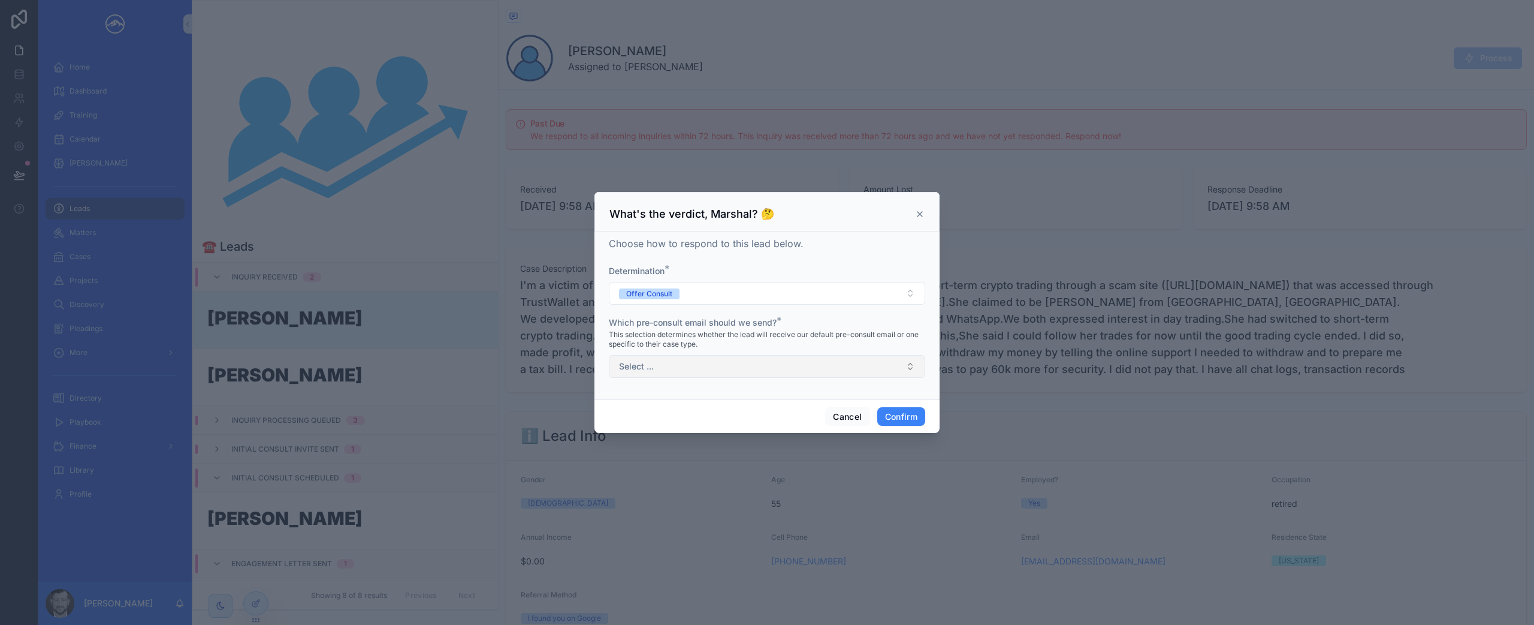
drag, startPoint x: 723, startPoint y: 336, endPoint x: 734, endPoint y: 364, distance: 30.0
click at [734, 364] on button "Select ..." at bounding box center [767, 366] width 316 height 23
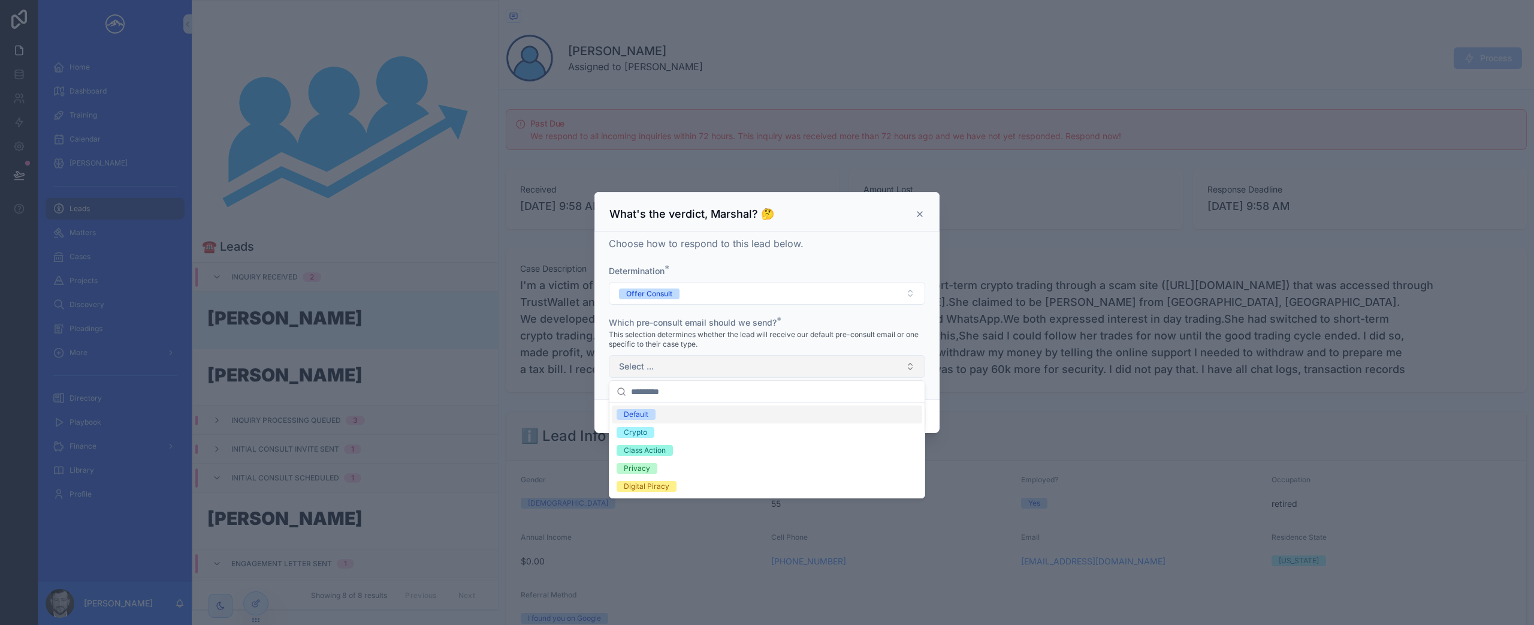
click at [732, 411] on div "Default" at bounding box center [767, 414] width 310 height 18
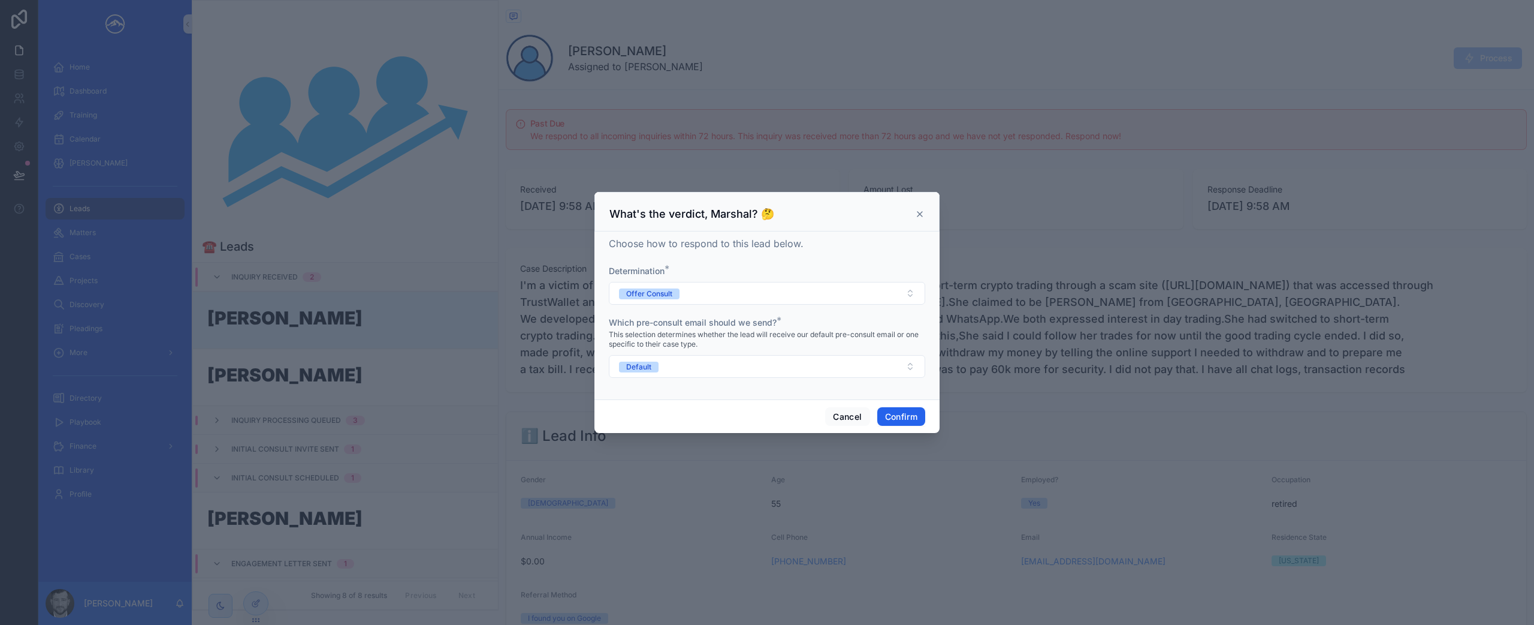
drag, startPoint x: 734, startPoint y: 364, endPoint x: 896, endPoint y: 415, distance: 170.2
click at [896, 415] on button "Confirm" at bounding box center [902, 416] width 48 height 19
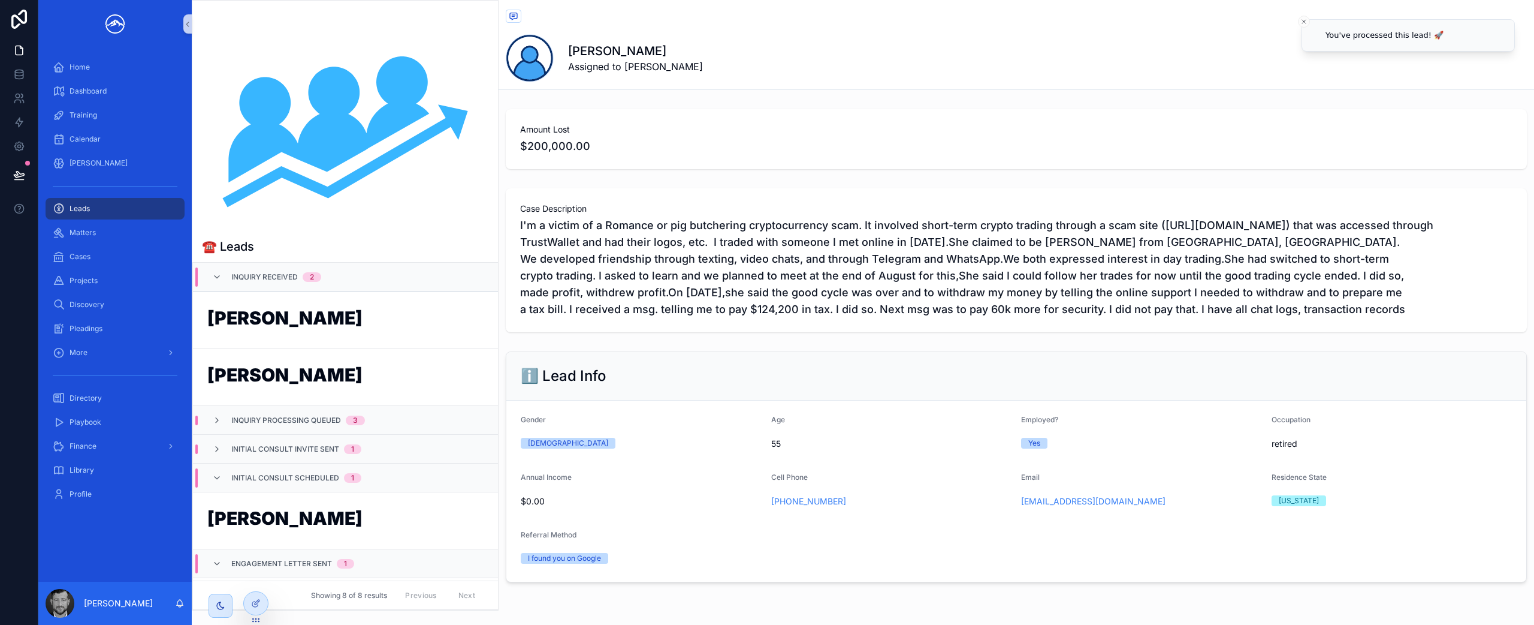
click at [346, 326] on h1 "[PERSON_NAME]" at bounding box center [345, 320] width 276 height 23
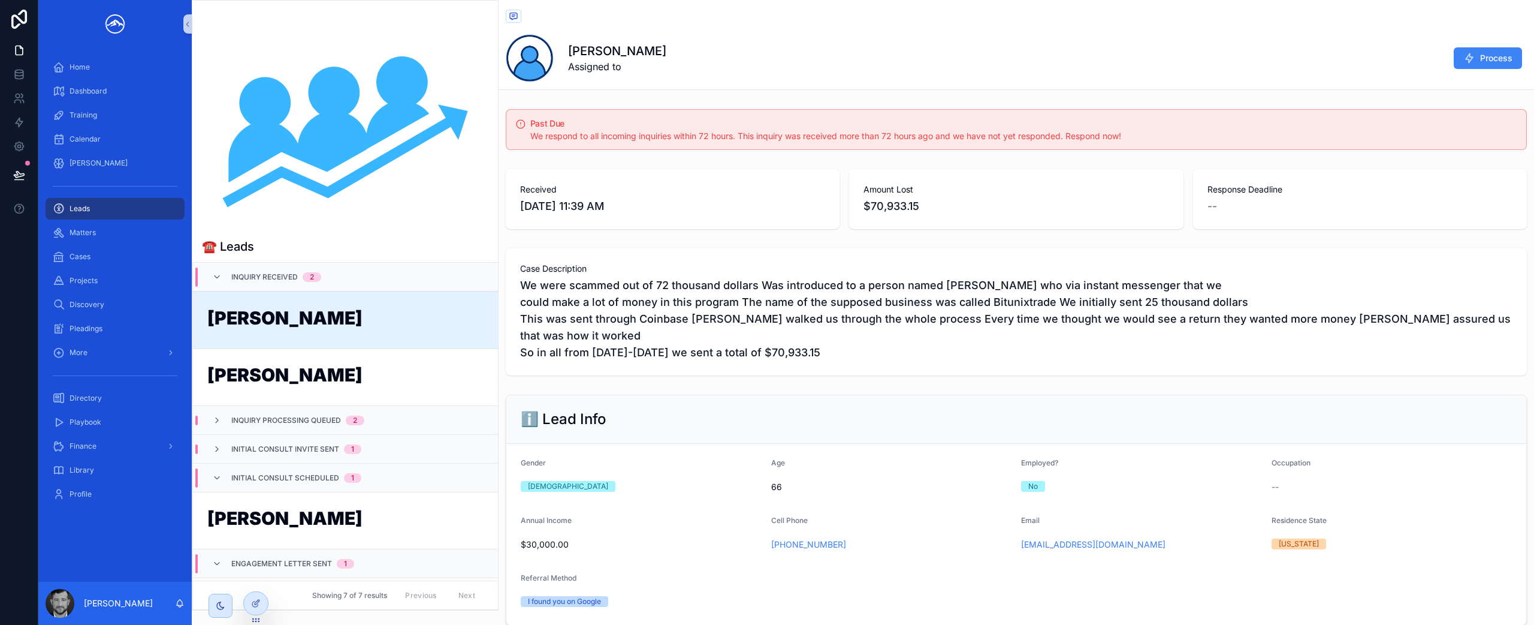
click at [1467, 60] on button "Process" at bounding box center [1488, 58] width 68 height 22
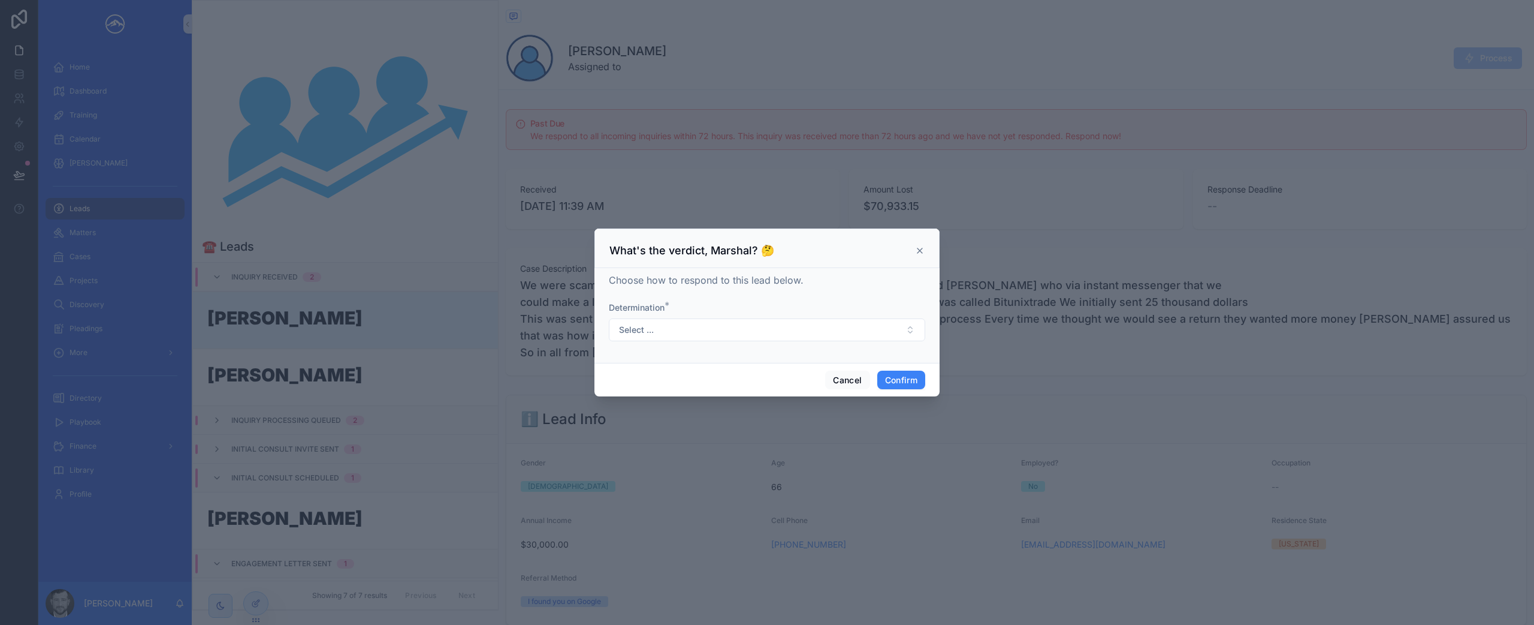
click at [683, 324] on button "Select ..." at bounding box center [767, 329] width 316 height 23
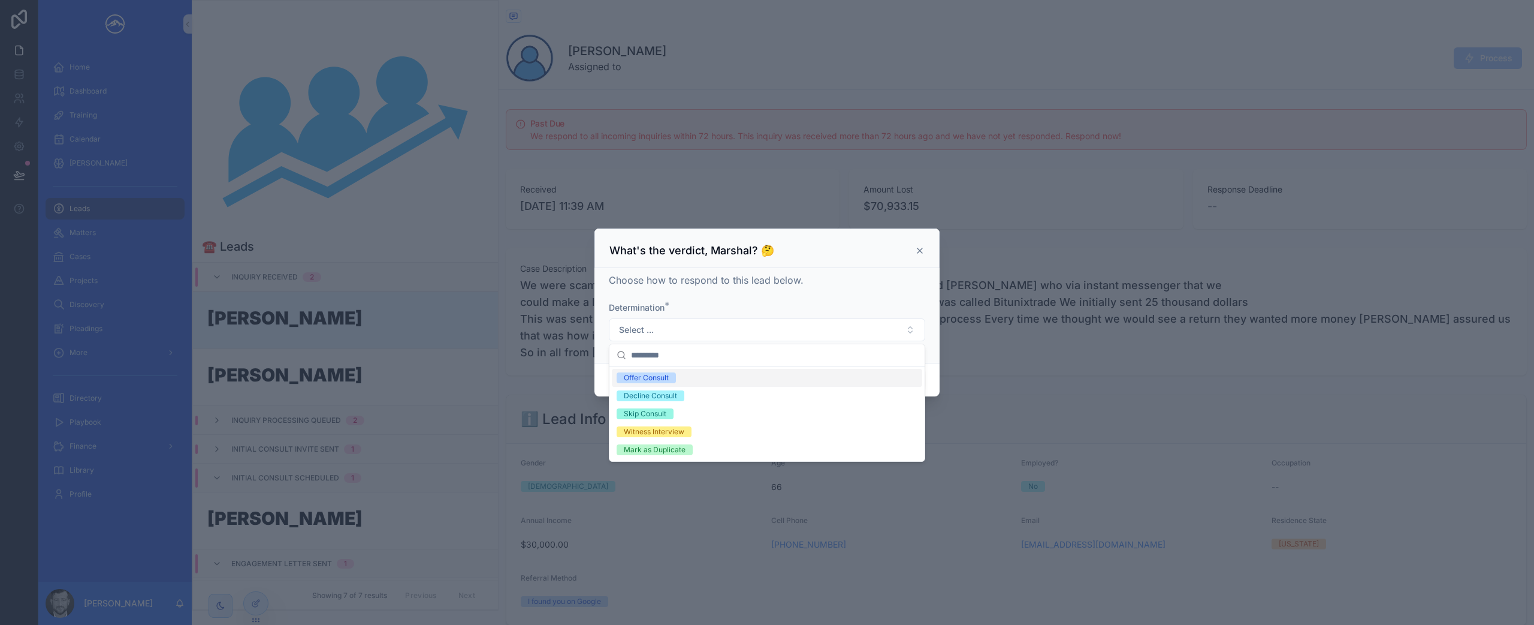
click at [680, 393] on span "Decline Consult" at bounding box center [651, 395] width 68 height 11
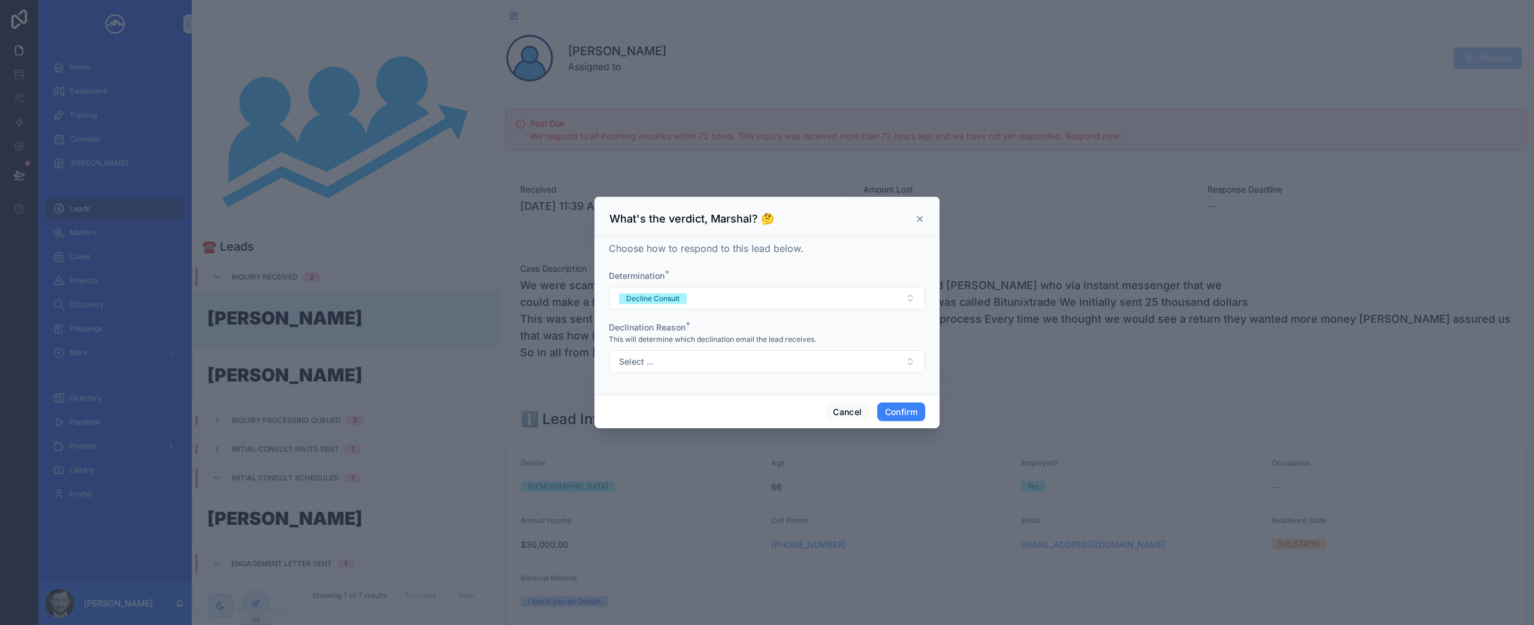
click at [702, 361] on button "Select ..." at bounding box center [767, 361] width 316 height 23
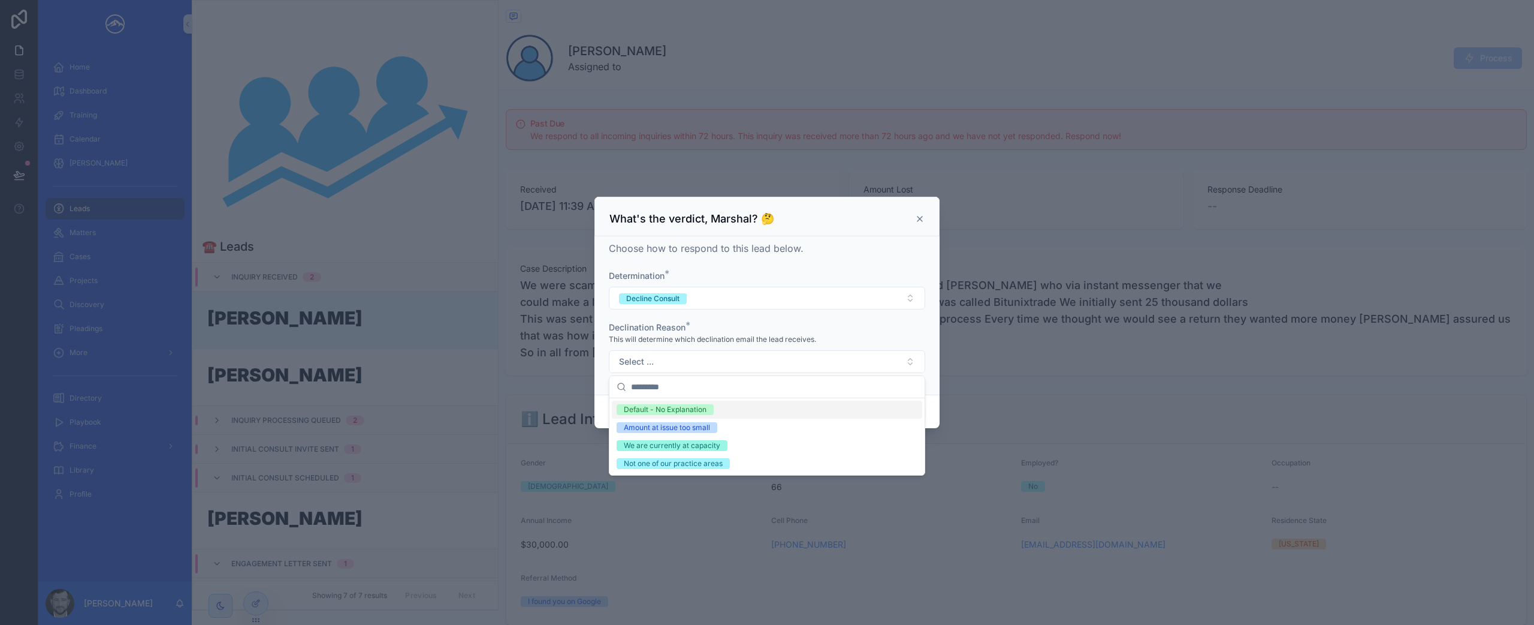
click at [703, 411] on div "Default - No Explanation" at bounding box center [665, 409] width 83 height 11
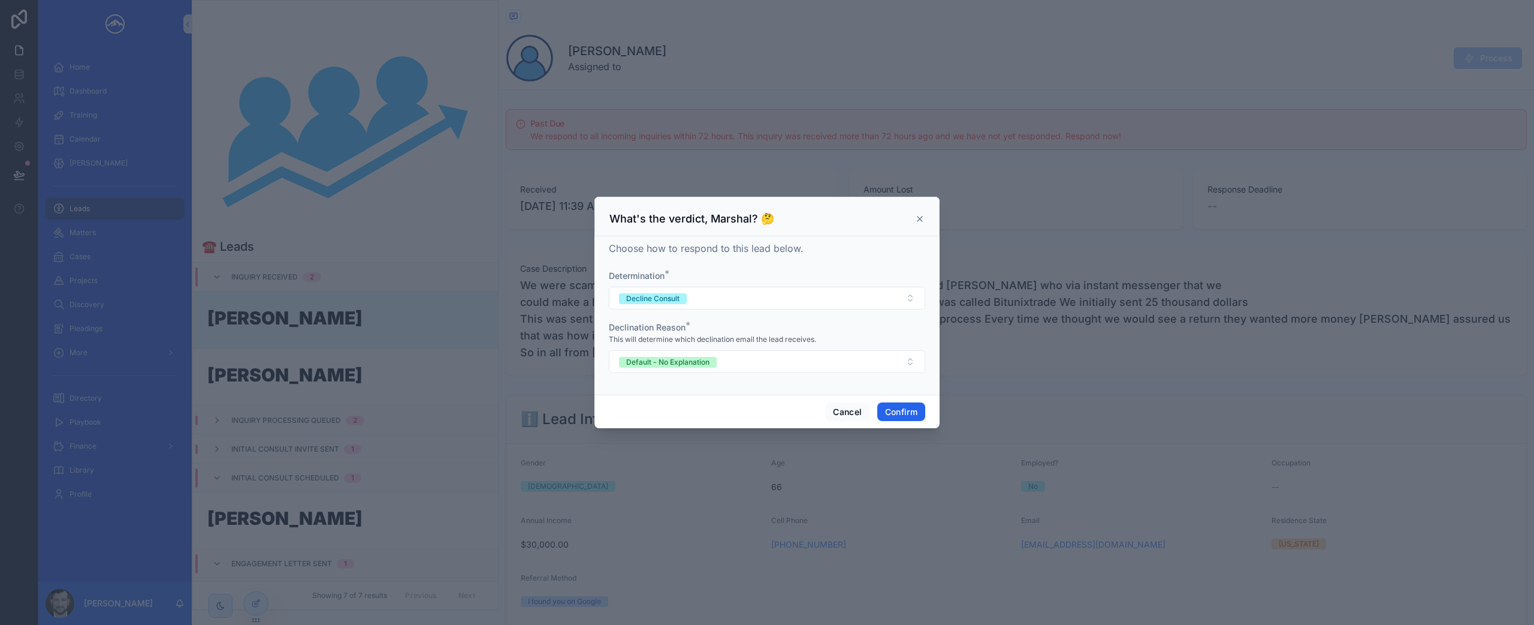
click at [888, 414] on button "Confirm" at bounding box center [902, 411] width 48 height 19
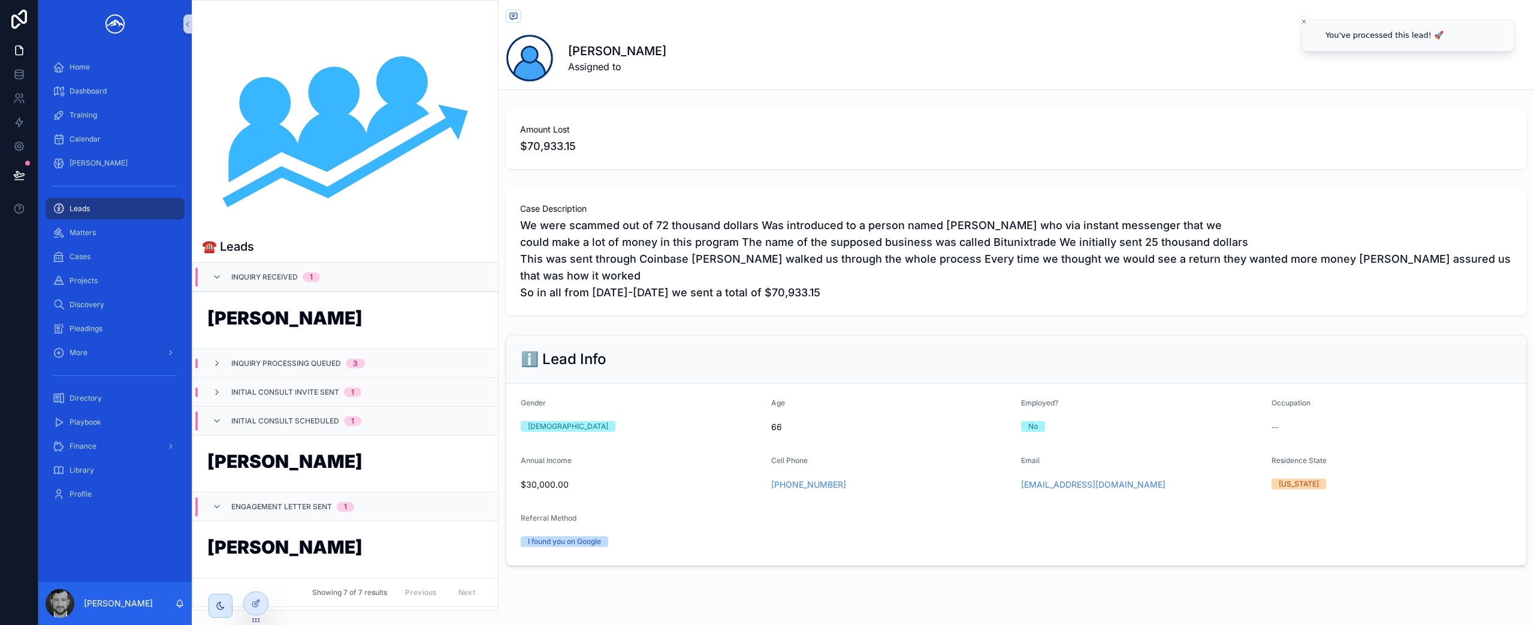
click at [237, 322] on h1 "[PERSON_NAME]" at bounding box center [345, 320] width 276 height 23
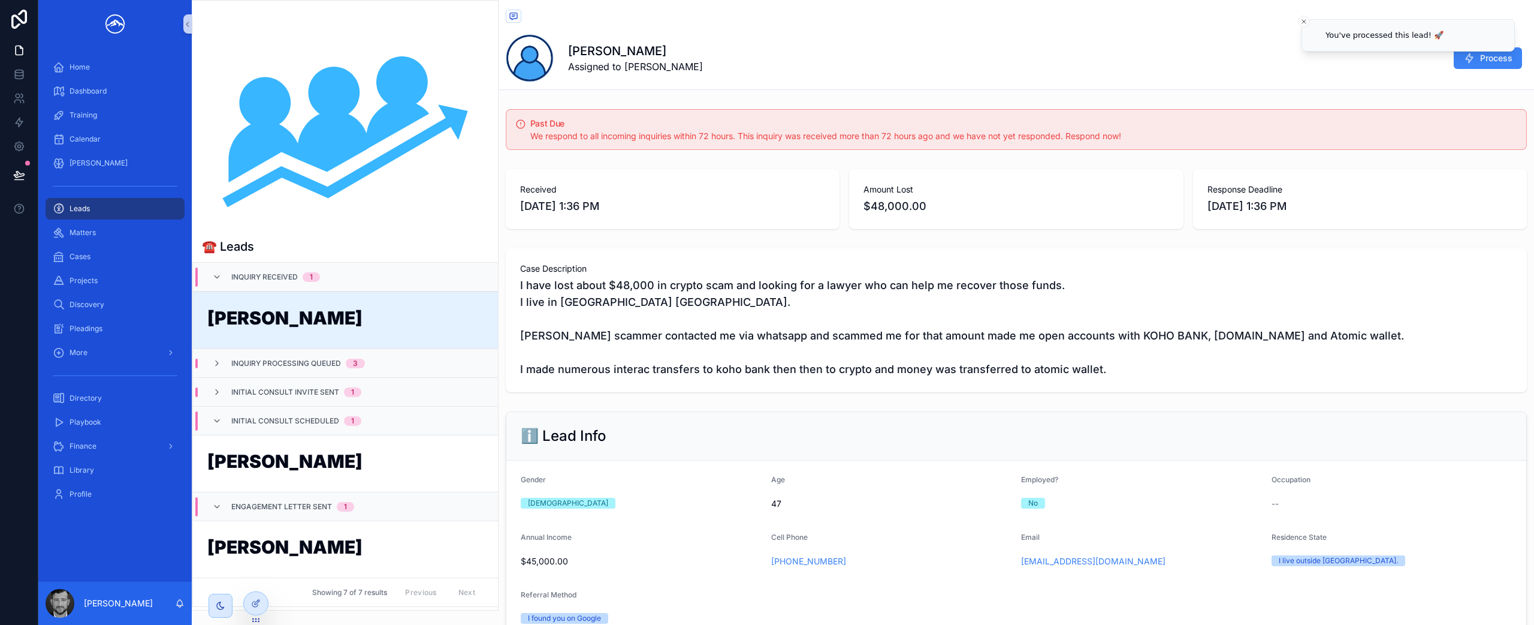
click at [1308, 23] on button "Close toast" at bounding box center [1304, 22] width 12 height 12
click at [1454, 56] on button "Process" at bounding box center [1488, 58] width 68 height 22
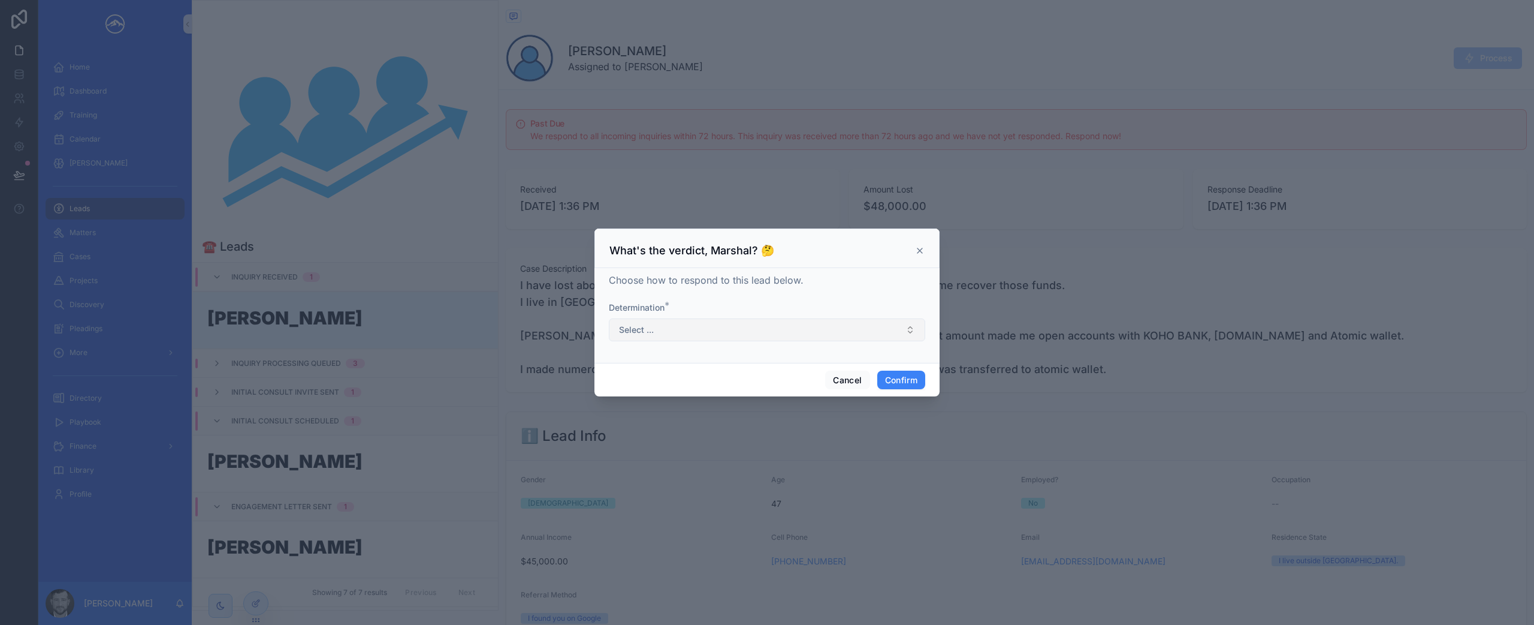
click at [746, 335] on button "Select ..." at bounding box center [767, 329] width 316 height 23
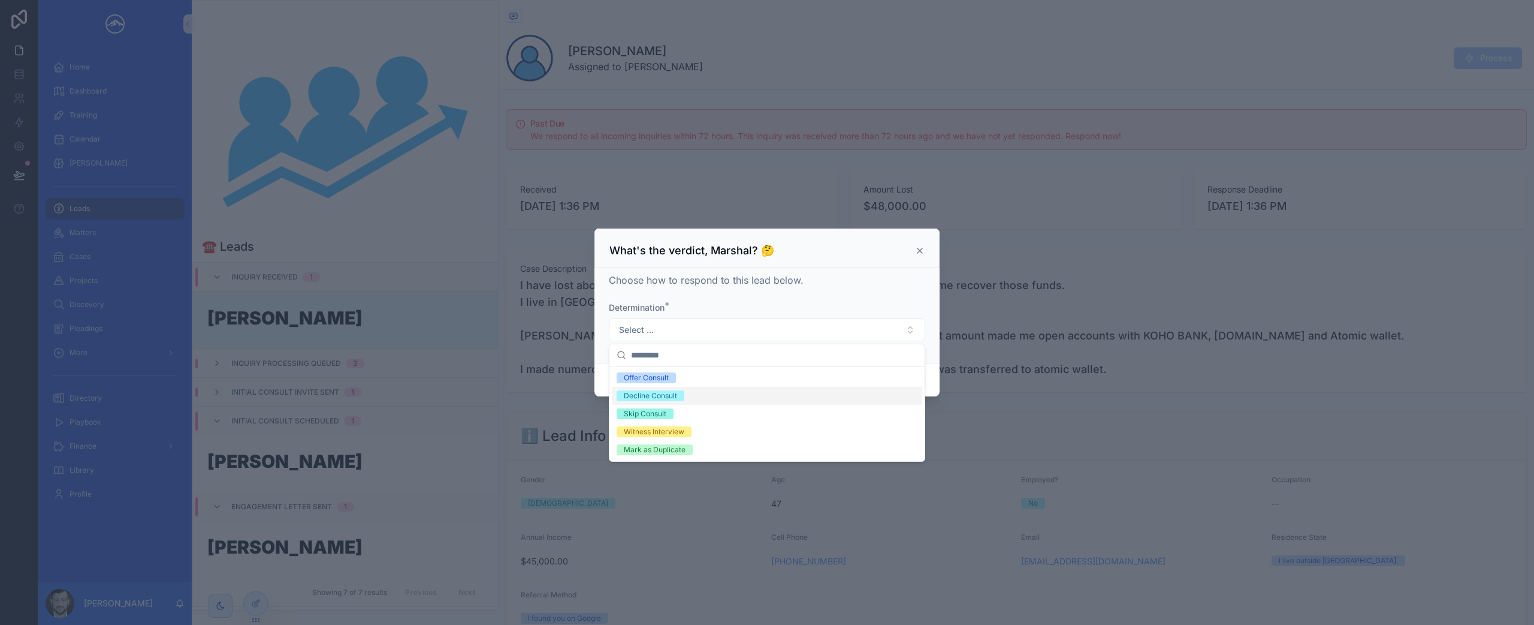
click at [723, 396] on div "Decline Consult" at bounding box center [767, 396] width 310 height 18
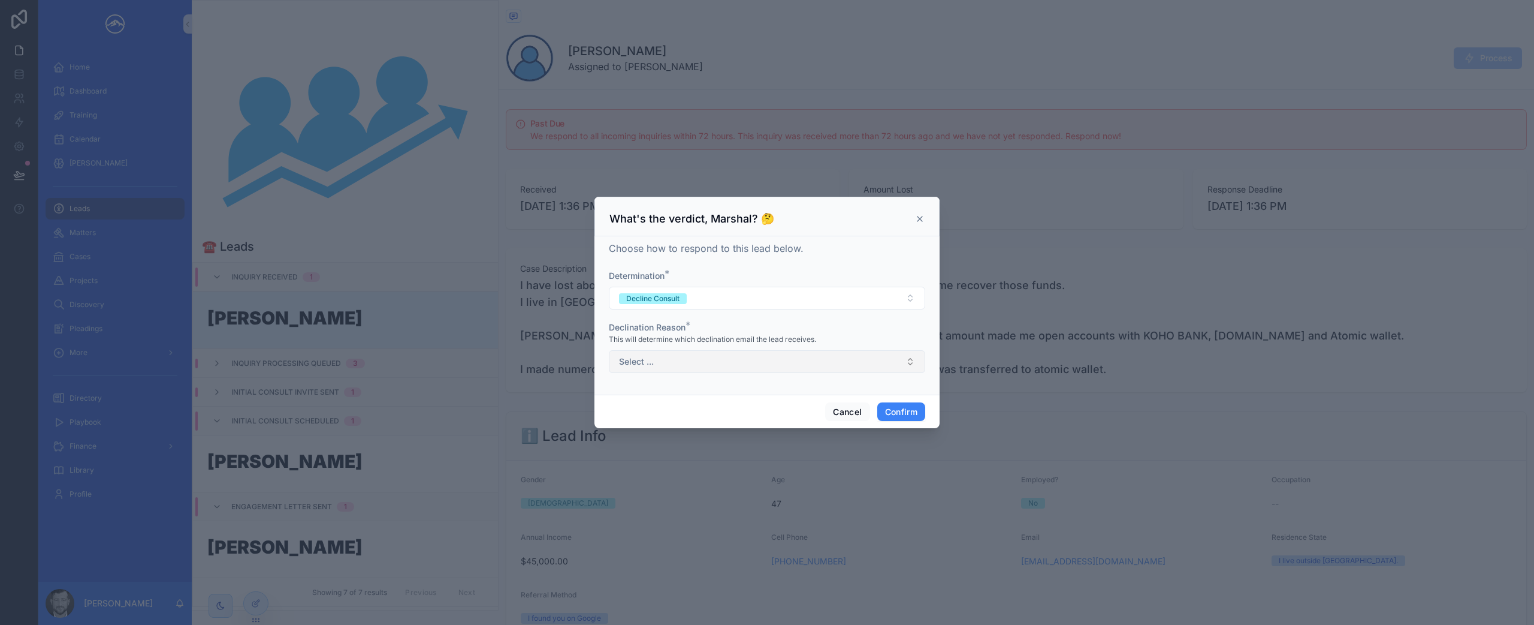
click at [738, 367] on button "Select ..." at bounding box center [767, 361] width 316 height 23
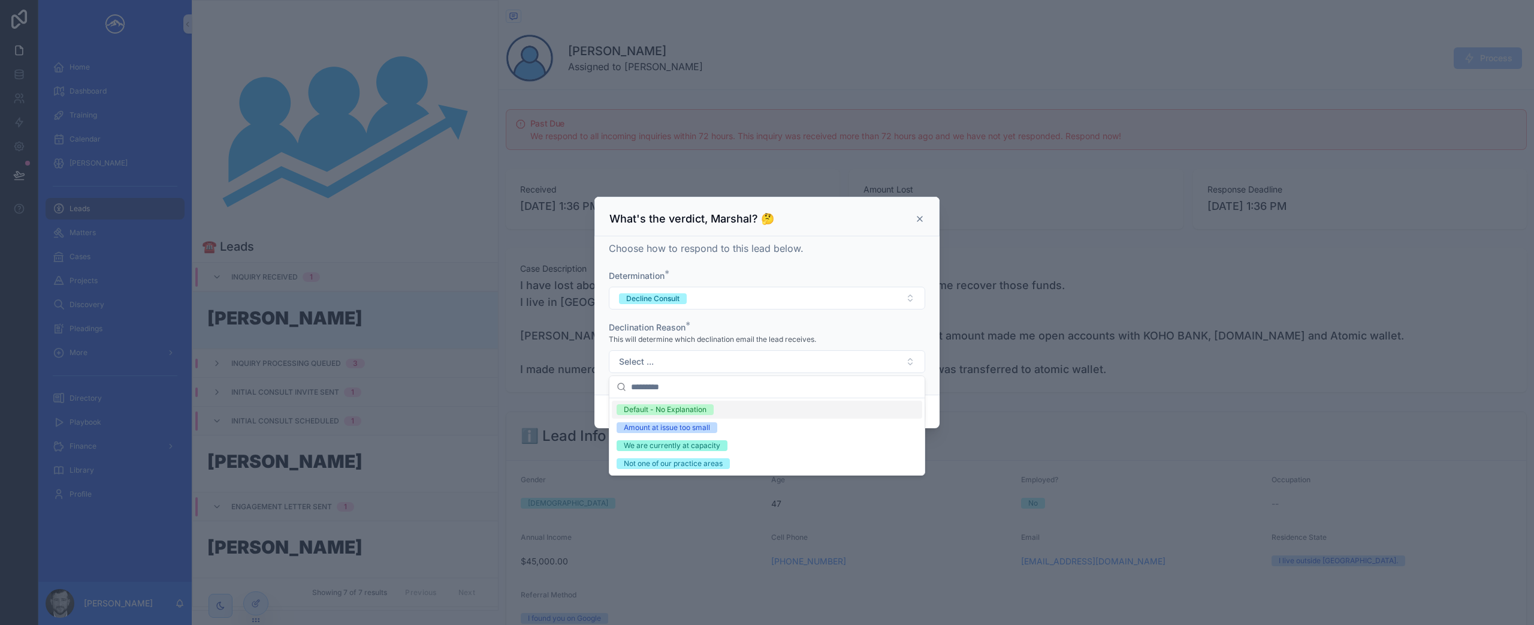
click at [718, 411] on div "Default - No Explanation" at bounding box center [767, 409] width 310 height 18
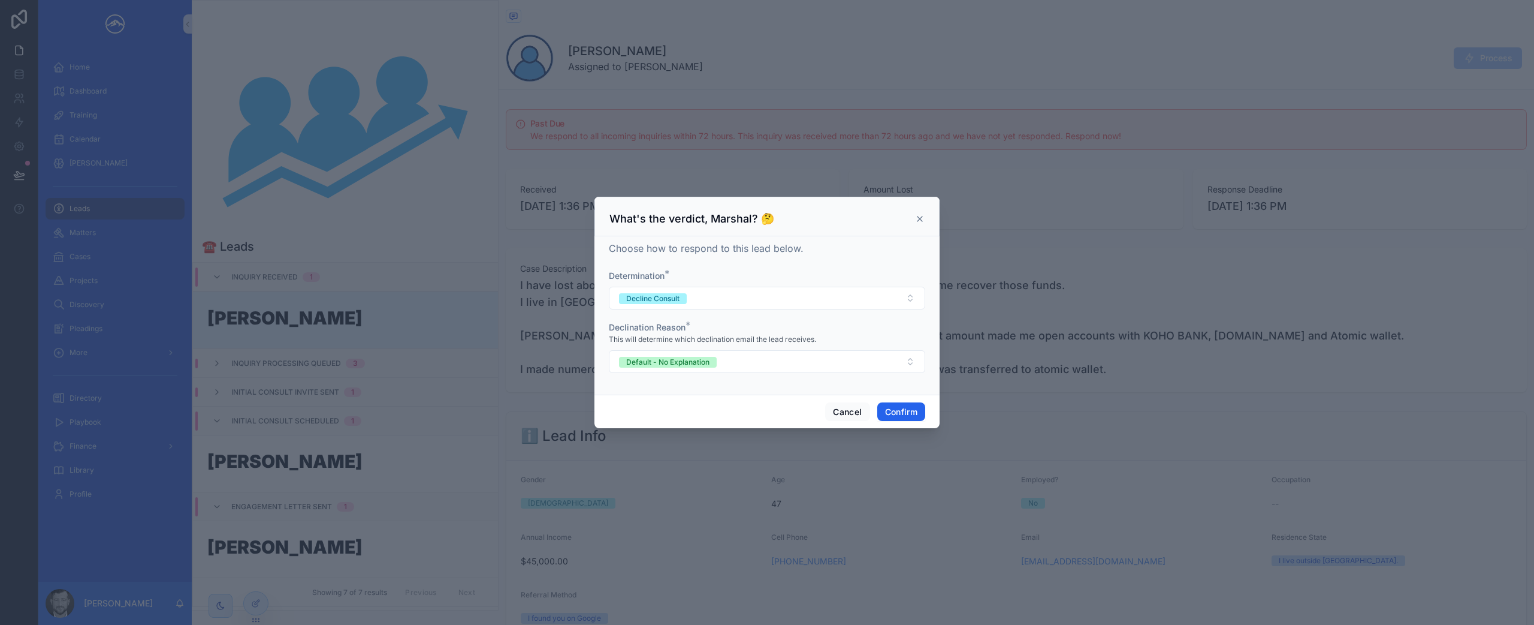
click at [909, 413] on button "Confirm" at bounding box center [902, 411] width 48 height 19
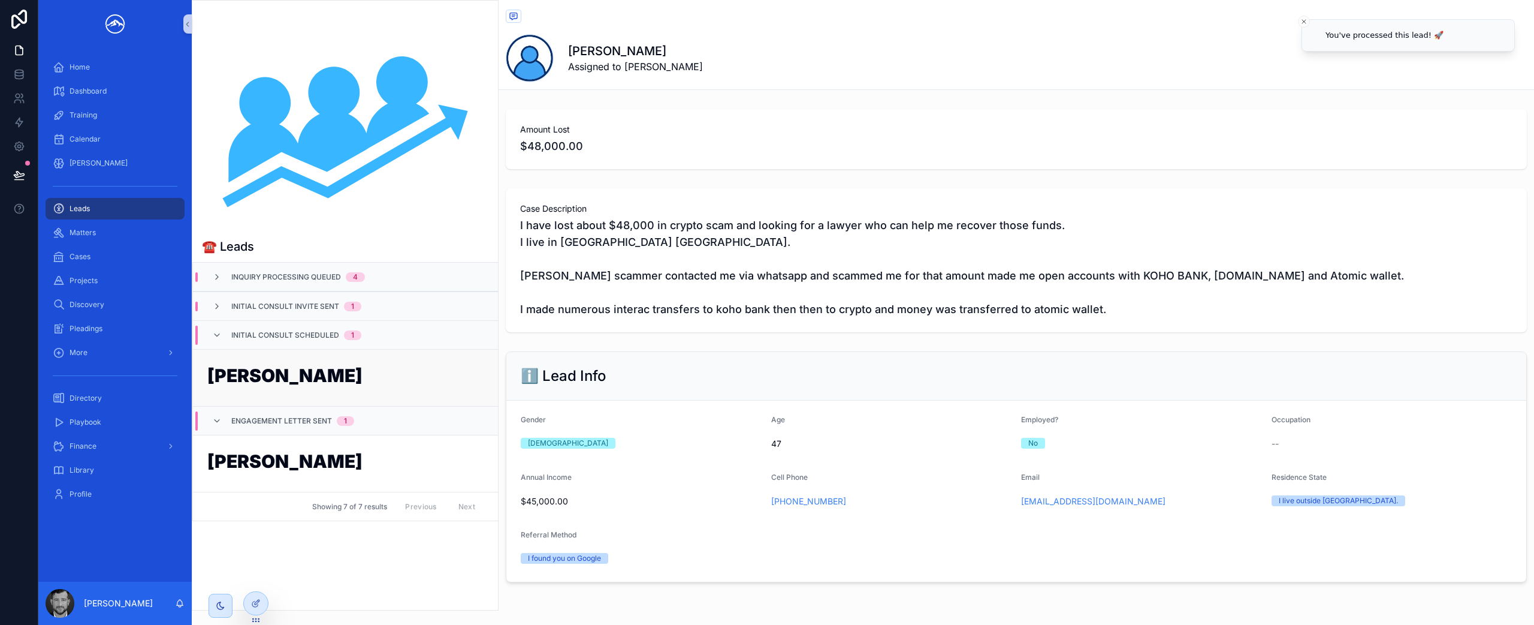
click at [315, 370] on h1 "[PERSON_NAME]" at bounding box center [345, 377] width 276 height 23
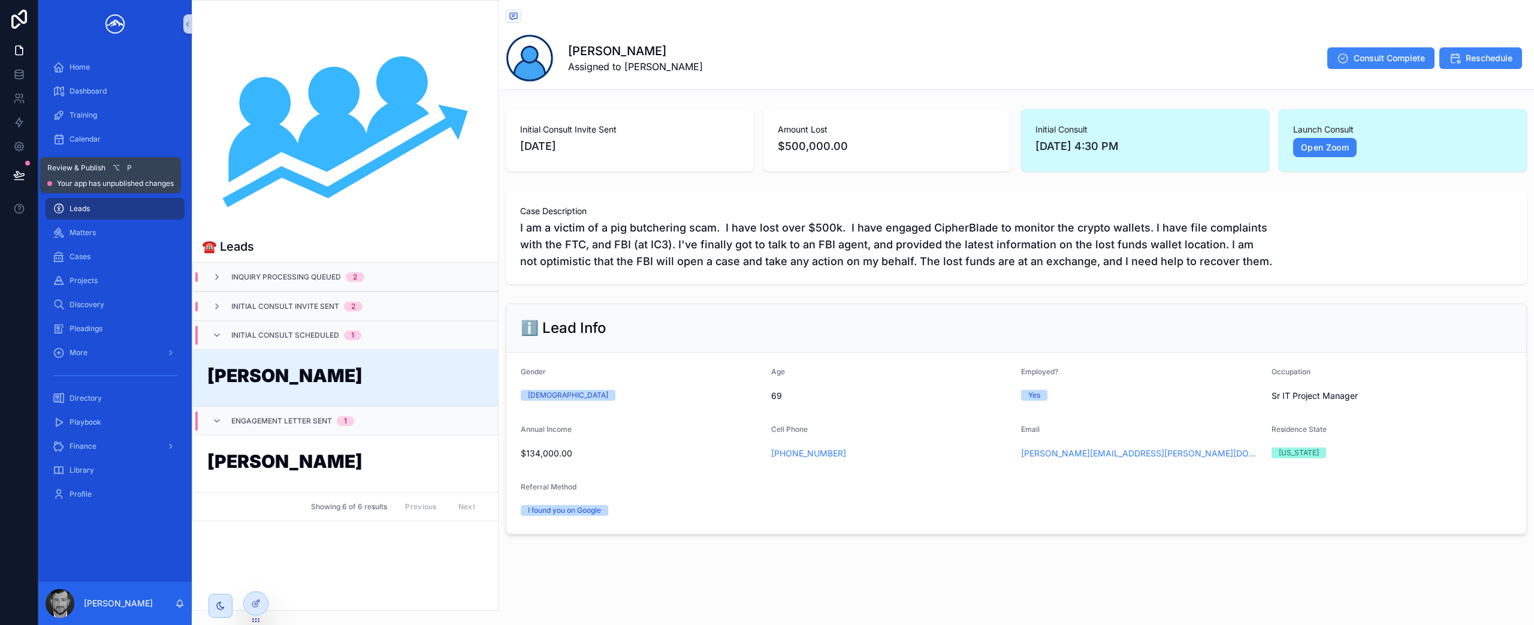
click at [22, 169] on icon at bounding box center [19, 175] width 12 height 12
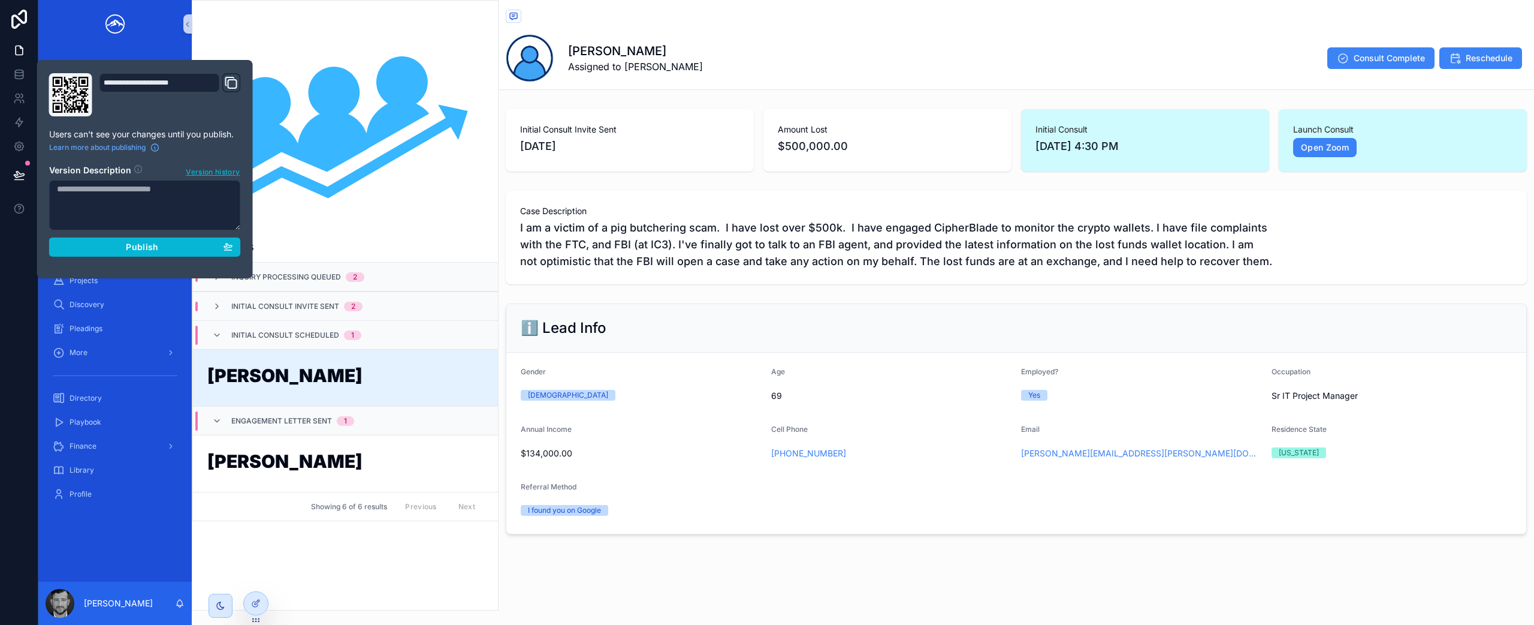
click at [375, 141] on div "scrollable content" at bounding box center [345, 133] width 287 height 192
